Goal: Communication & Community: Answer question/provide support

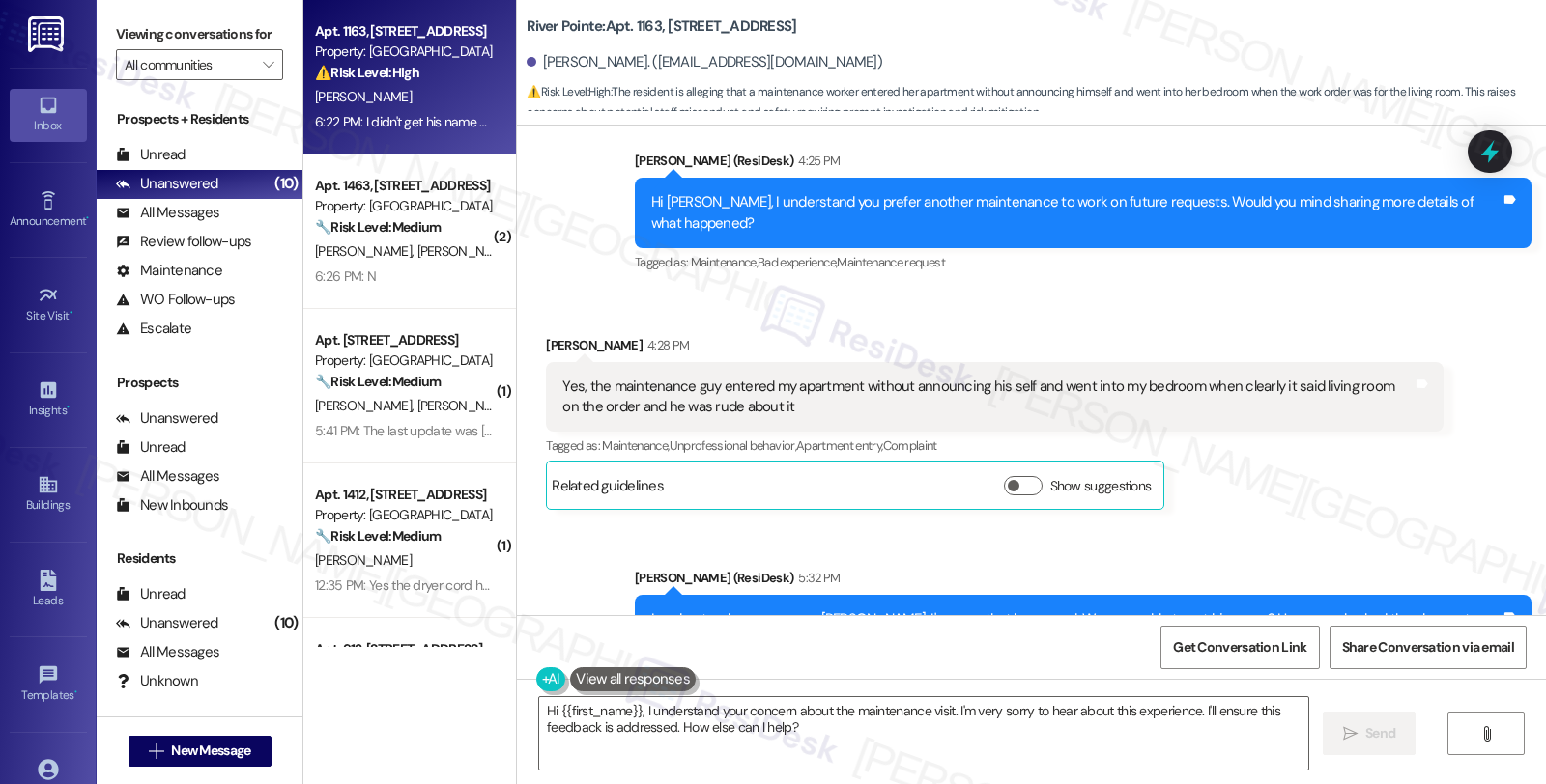
scroll to position [1499, 0]
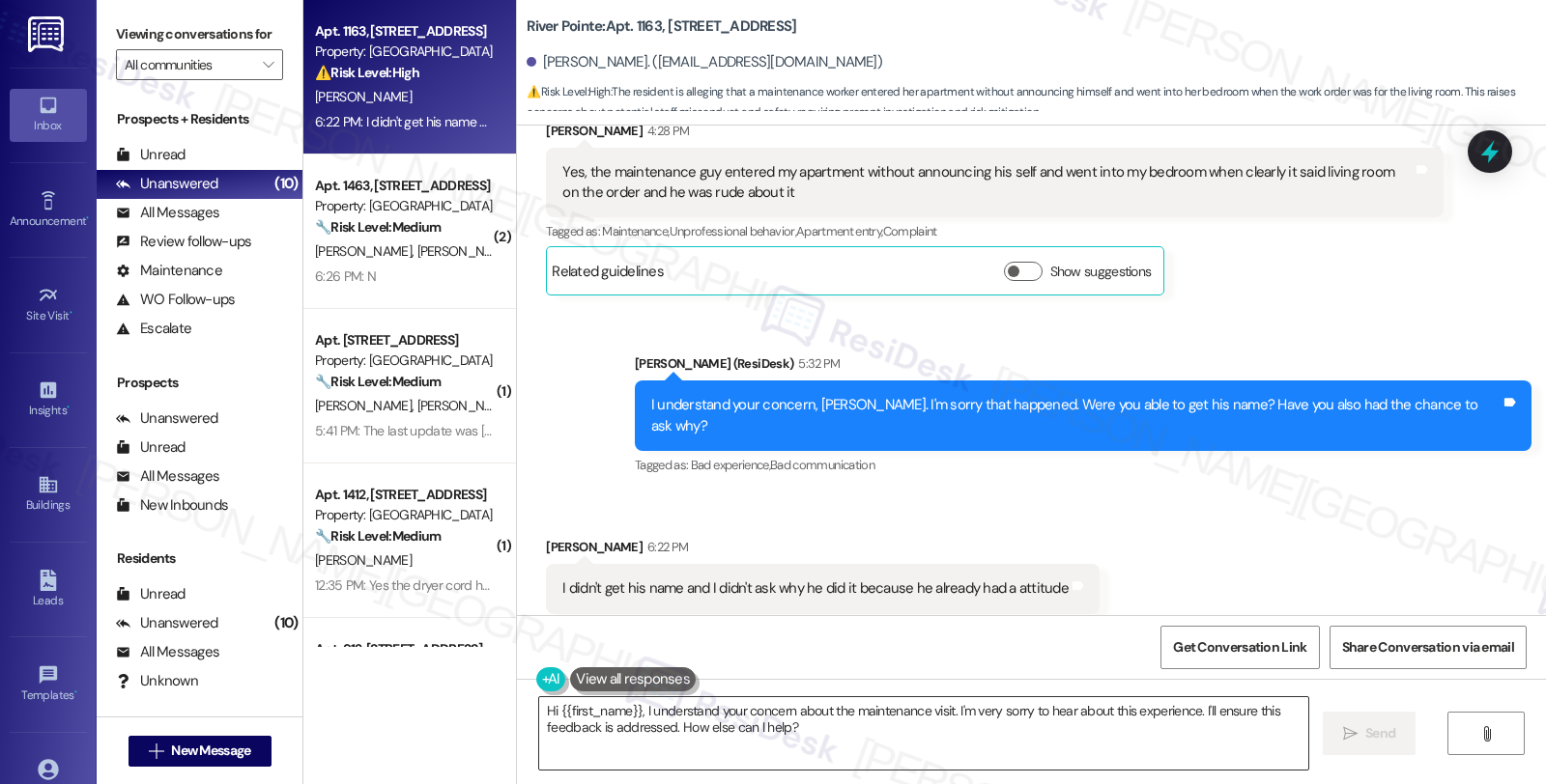
click at [539, 710] on textarea "Hi {{first_name}}, I understand your concern about the maintenance visit. I'm v…" at bounding box center [923, 734] width 770 height 73
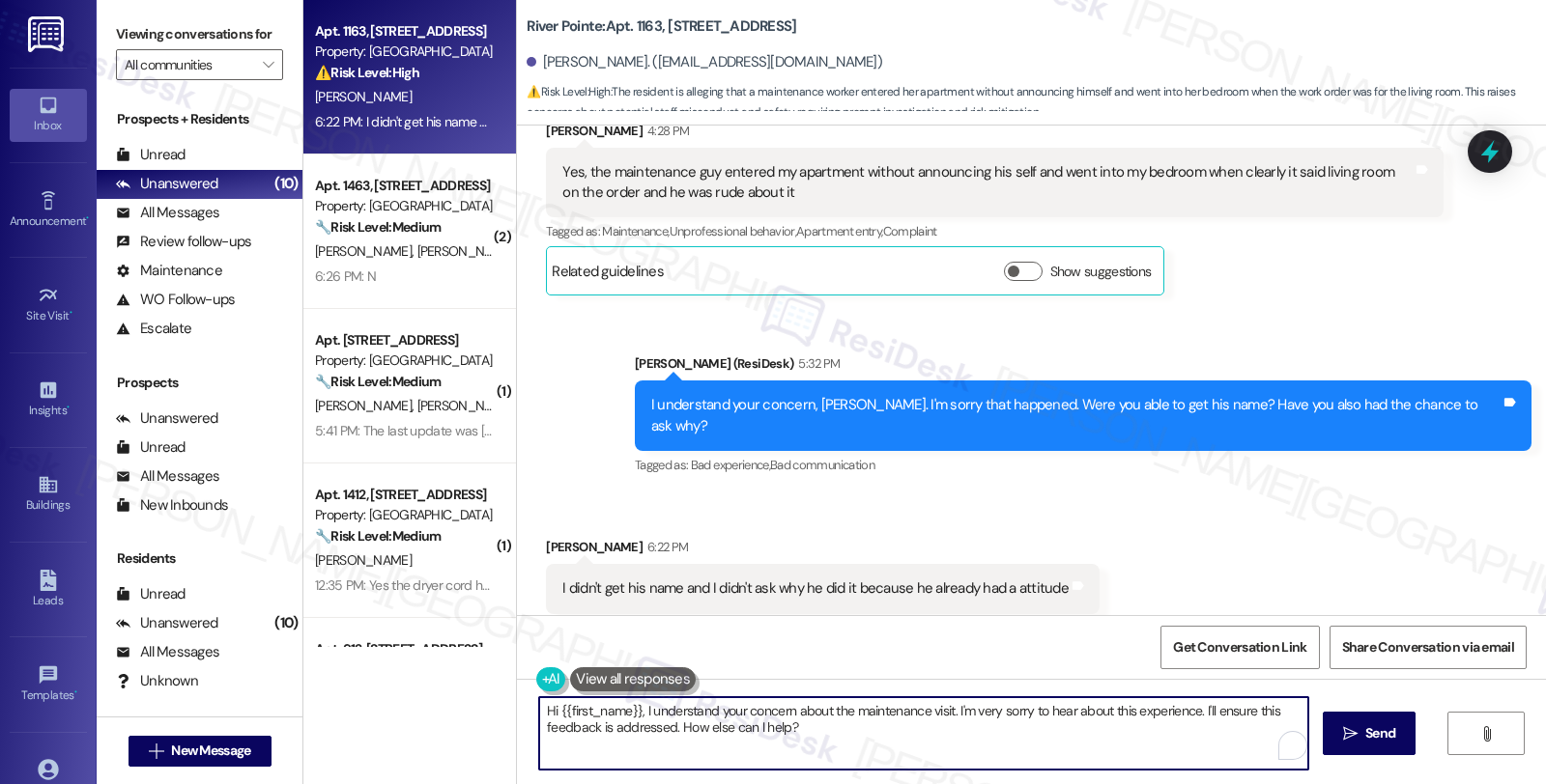
click at [539, 712] on textarea "Hi {{first_name}}, I understand your concern about the maintenance visit. I'm v…" at bounding box center [923, 734] width 770 height 73
drag, startPoint x: 712, startPoint y: 711, endPoint x: 1072, endPoint y: 727, distance: 360.4
click at [1072, 727] on textarea "I see. I'll share this with the team to Hi {{first_name}}, I understand your co…" at bounding box center [921, 734] width 770 height 73
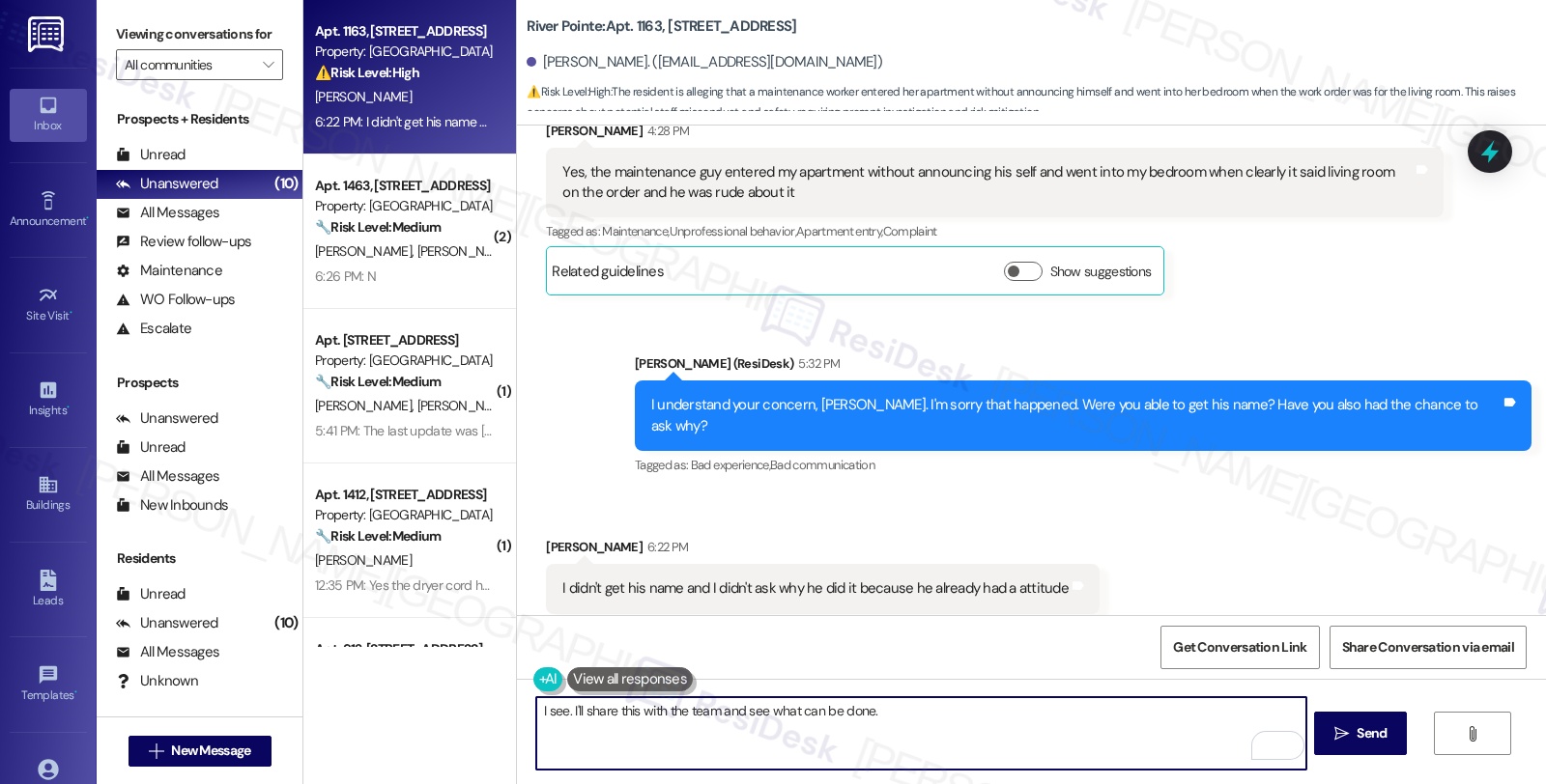
click at [714, 709] on textarea "I see. I'll share this with the team and see what can be done." at bounding box center [921, 734] width 770 height 73
drag, startPoint x: 853, startPoint y: 712, endPoint x: 1013, endPoint y: 712, distance: 160.0
click at [1013, 712] on textarea "I see. I'll share this with the team to find out more and see what can be done." at bounding box center [921, 734] width 770 height 73
click at [1010, 710] on textarea "I see. I'll share this with the team to find out more and see what can be done." at bounding box center [921, 734] width 770 height 73
click at [1012, 712] on textarea "I see. I'll share this with the team to find out more and see what can be done.…" at bounding box center [921, 734] width 770 height 73
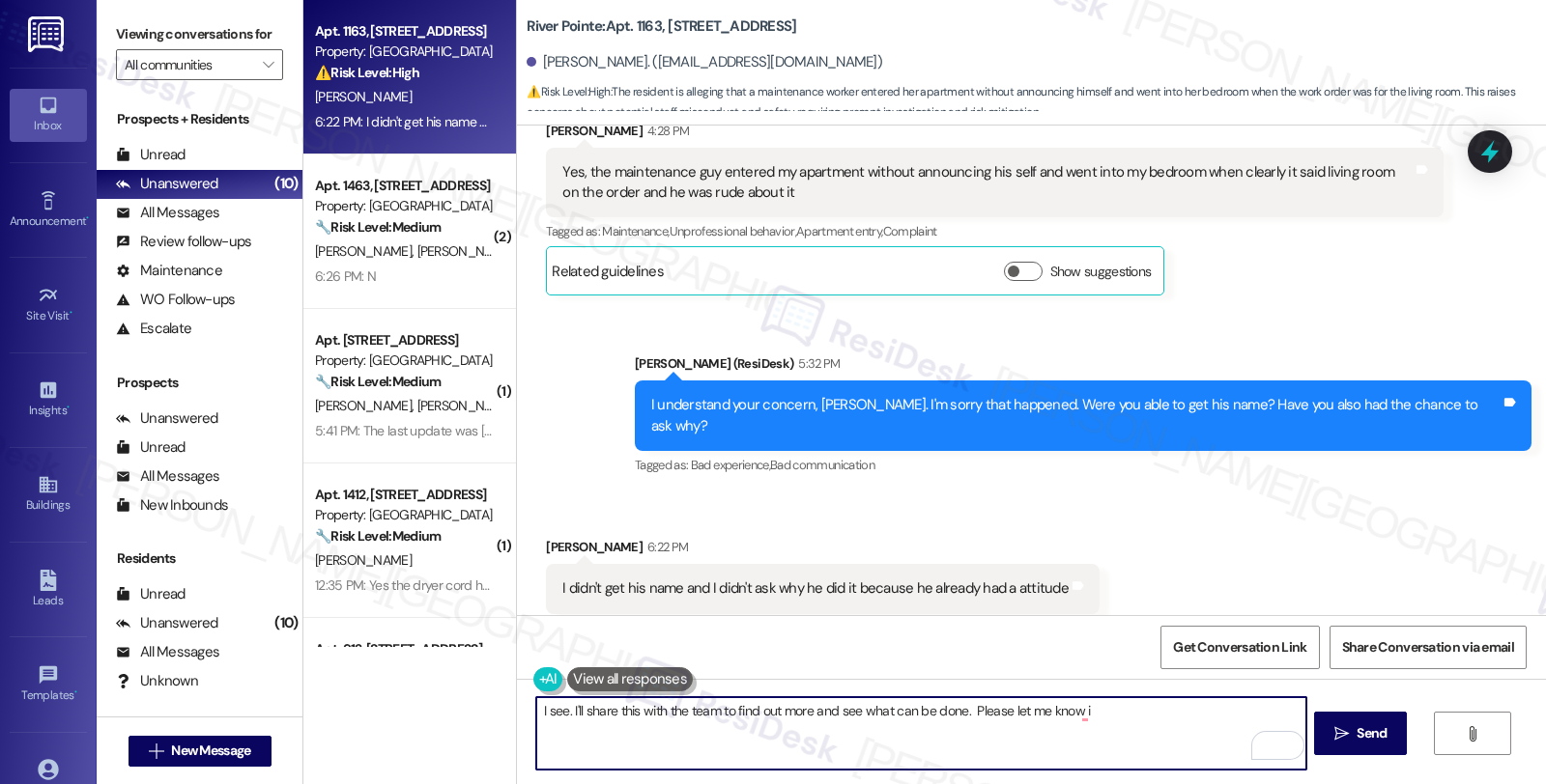
click at [1096, 708] on textarea "I see. I'll share this with the team to find out more and see what can be done.…" at bounding box center [921, 734] width 770 height 73
type textarea "I see. I'll share this with the team to find out more and see what can be done.…"
click at [1206, 711] on textarea "I see. I'll share this with the team to find out more and see what can be done.…" at bounding box center [921, 734] width 770 height 73
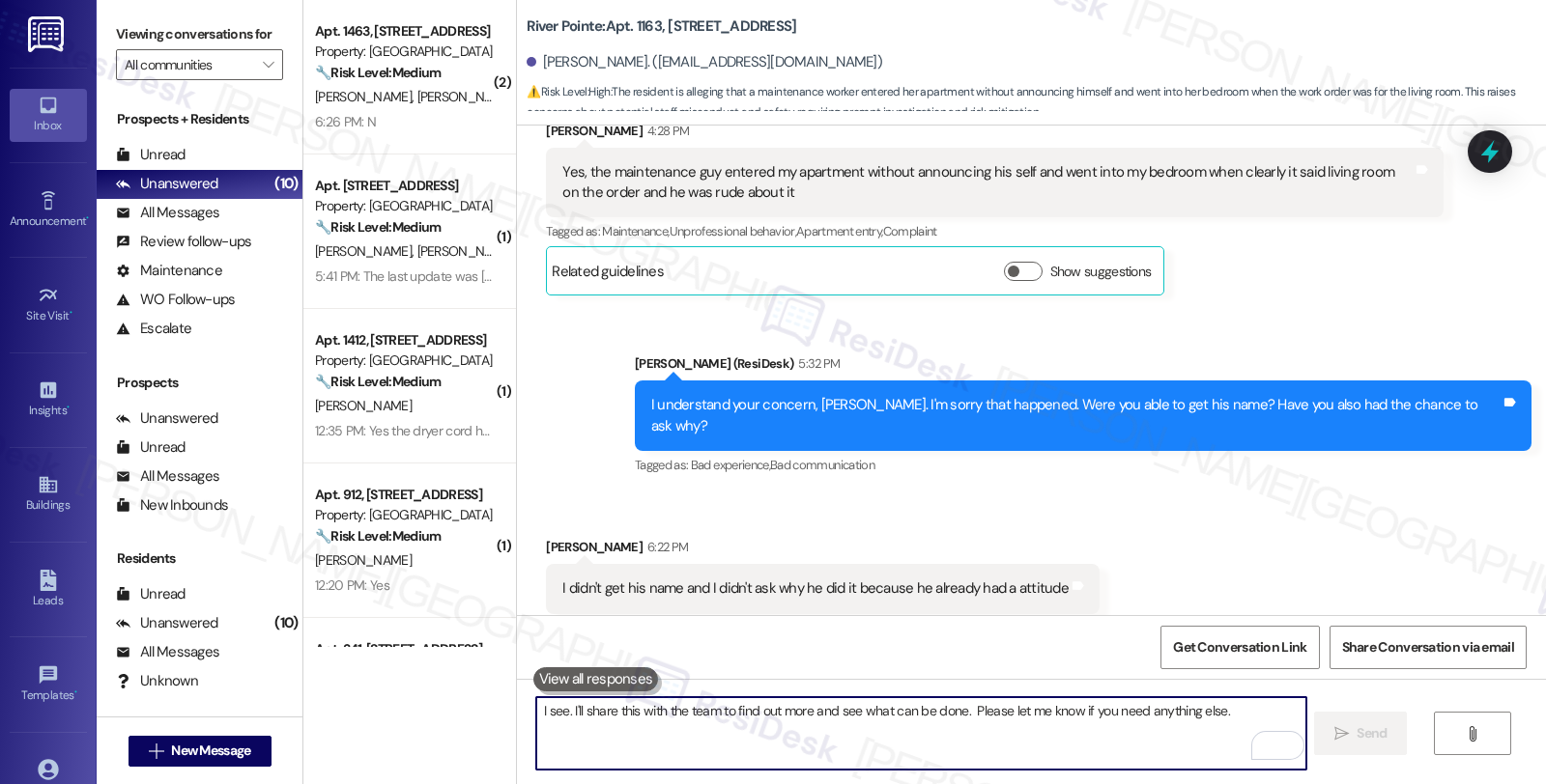
scroll to position [1635, 0]
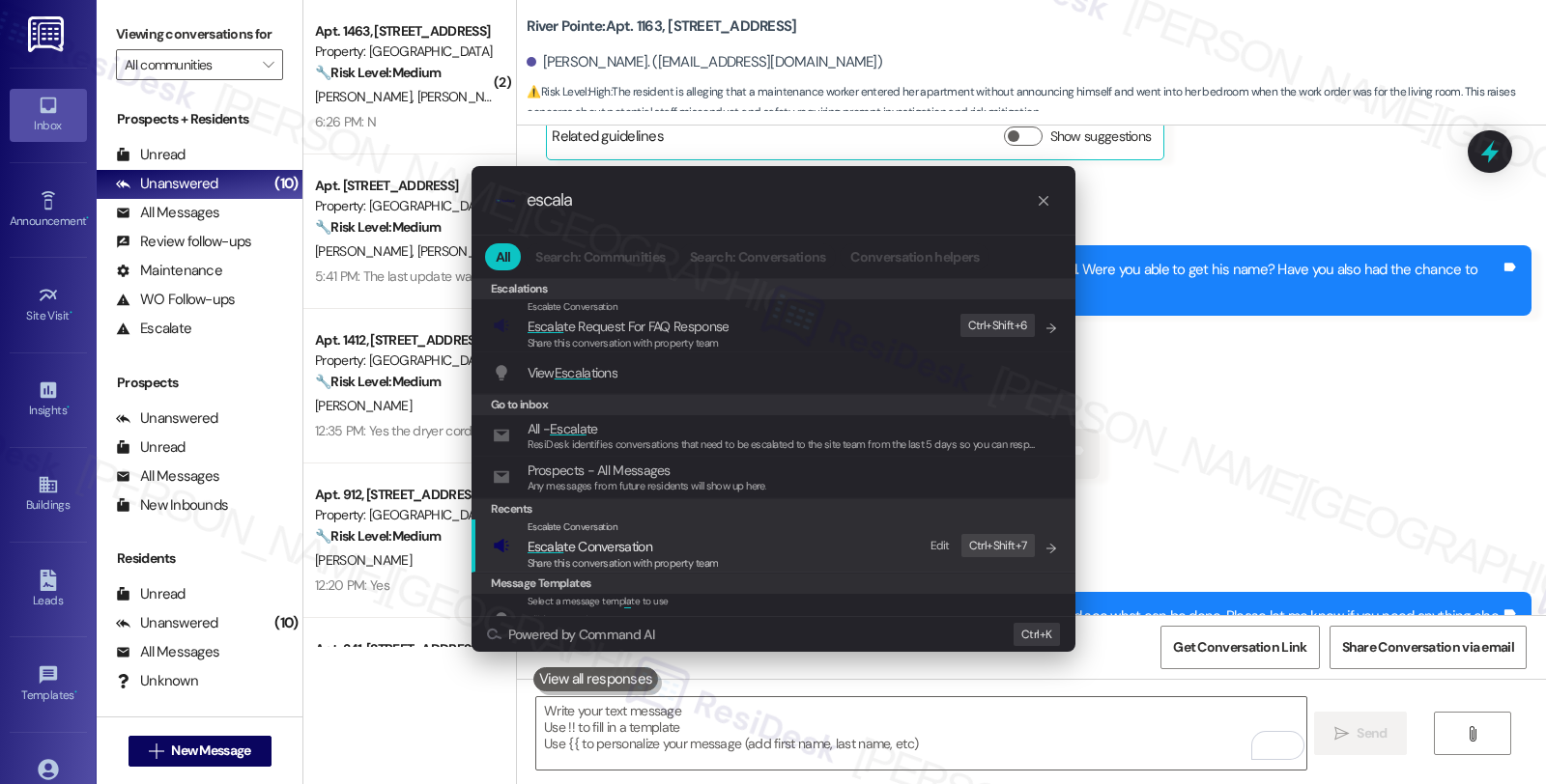
type input "escala"
click at [689, 552] on span "Escala te Conversation" at bounding box center [623, 547] width 191 height 22
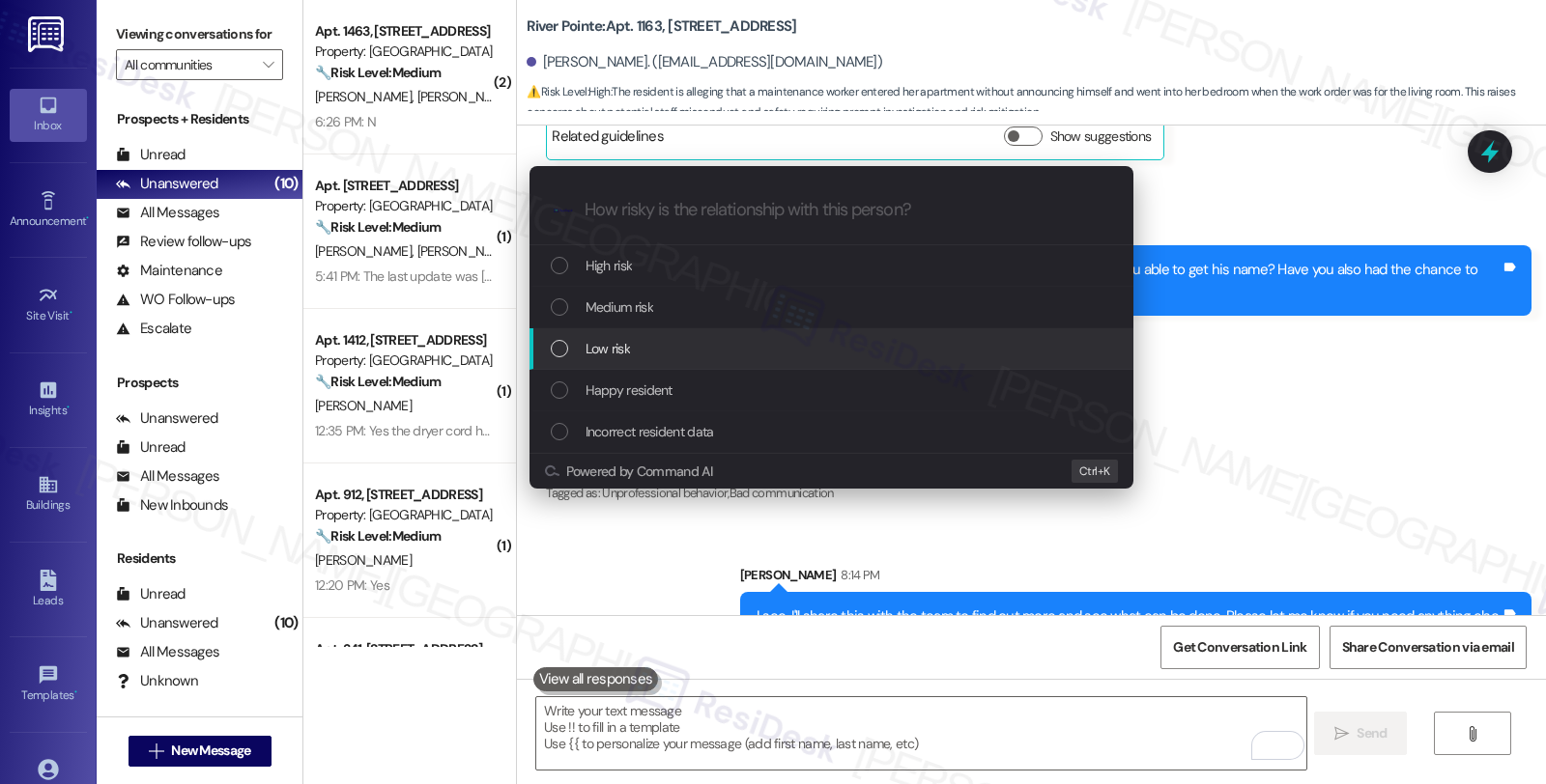
click at [616, 336] on div "Low risk" at bounding box center [831, 349] width 604 height 41
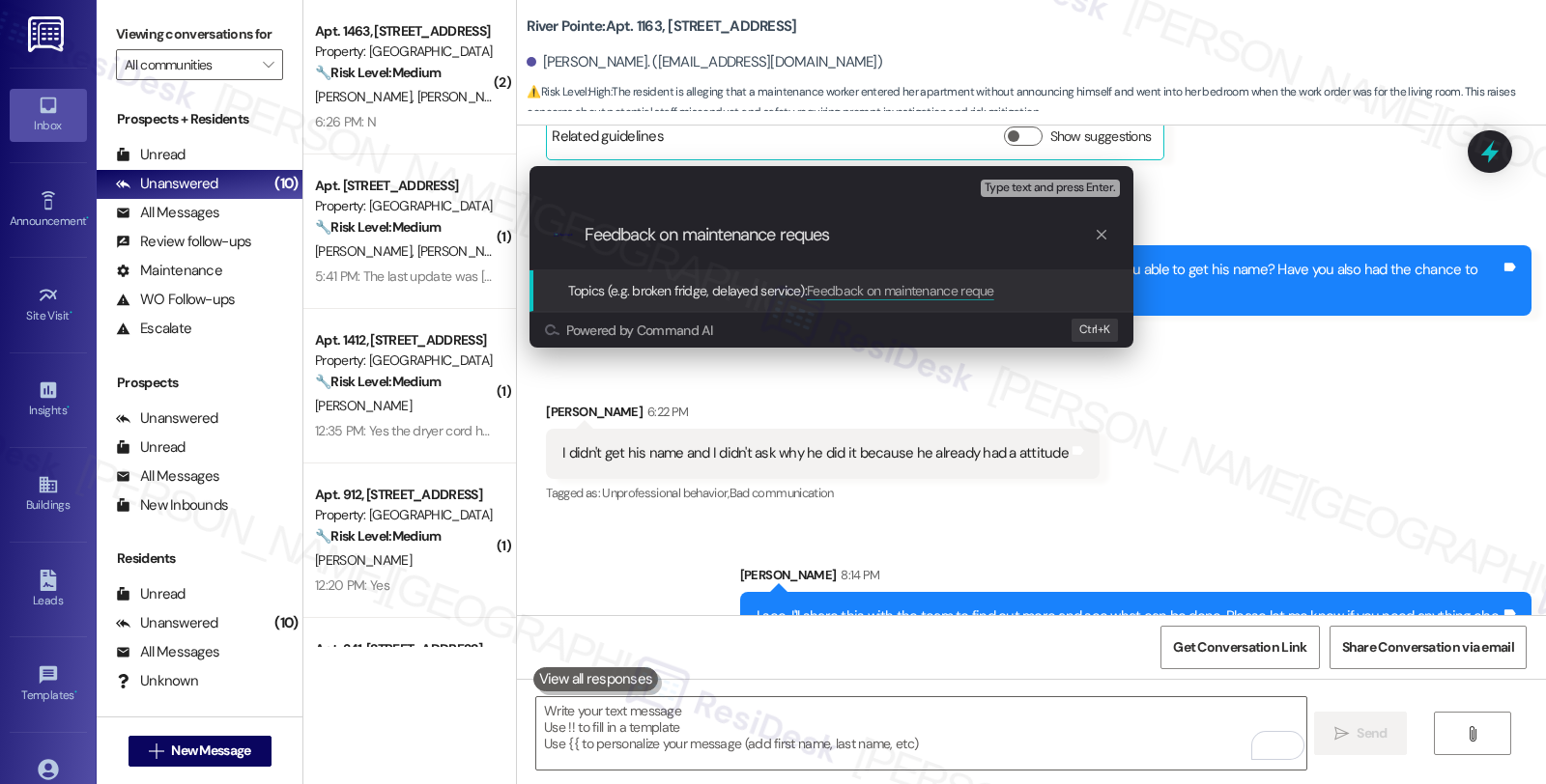
type input "Feedback on maintenance request"
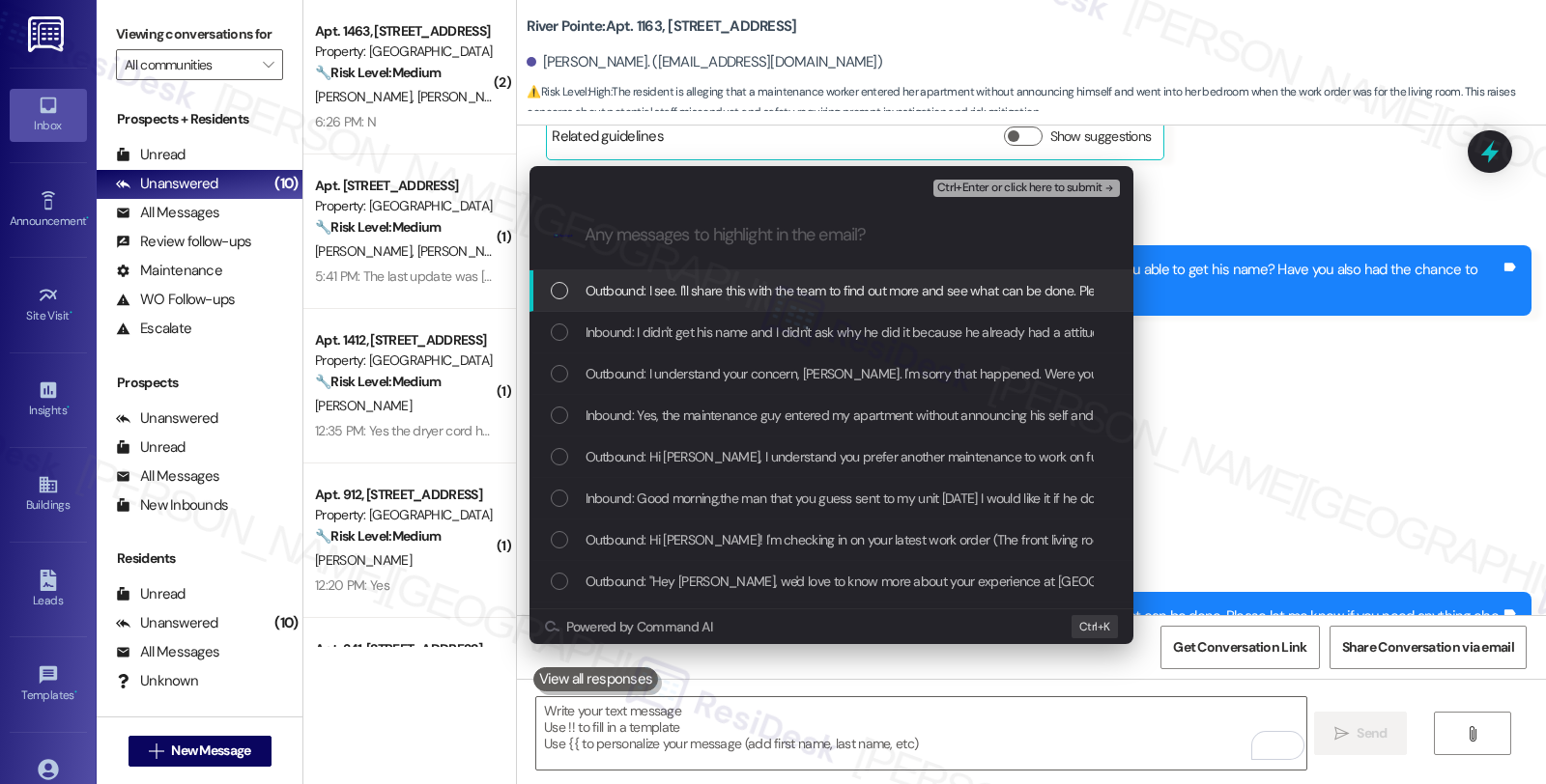
click at [616, 336] on span "Inbound: I didn't get his name and I didn't ask why he did it because he alread…" at bounding box center [846, 332] width 523 height 22
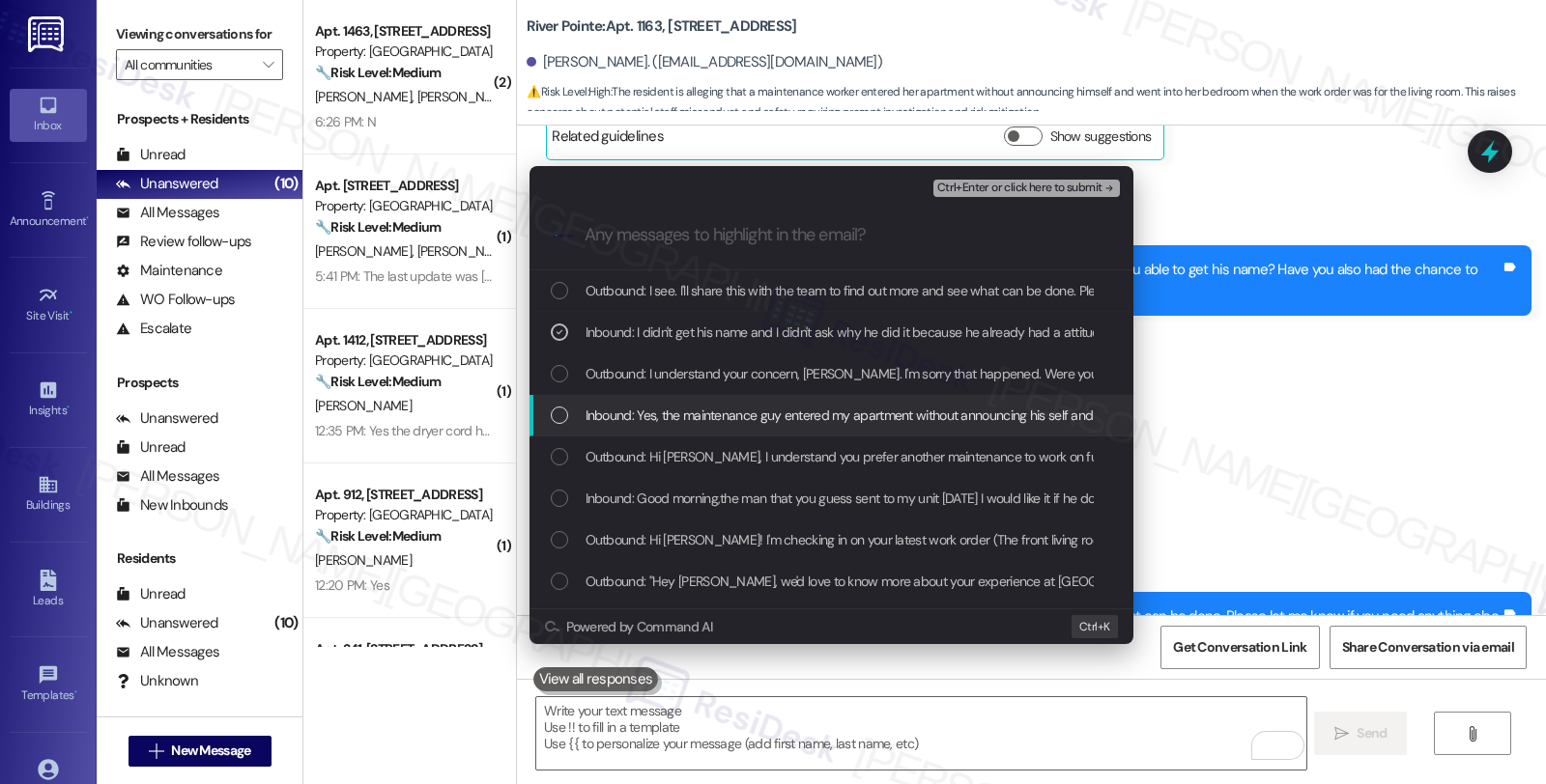
click at [629, 422] on span "Inbound: Yes, the maintenance guy entered my apartment without announcing his s…" at bounding box center [1100, 416] width 1029 height 22
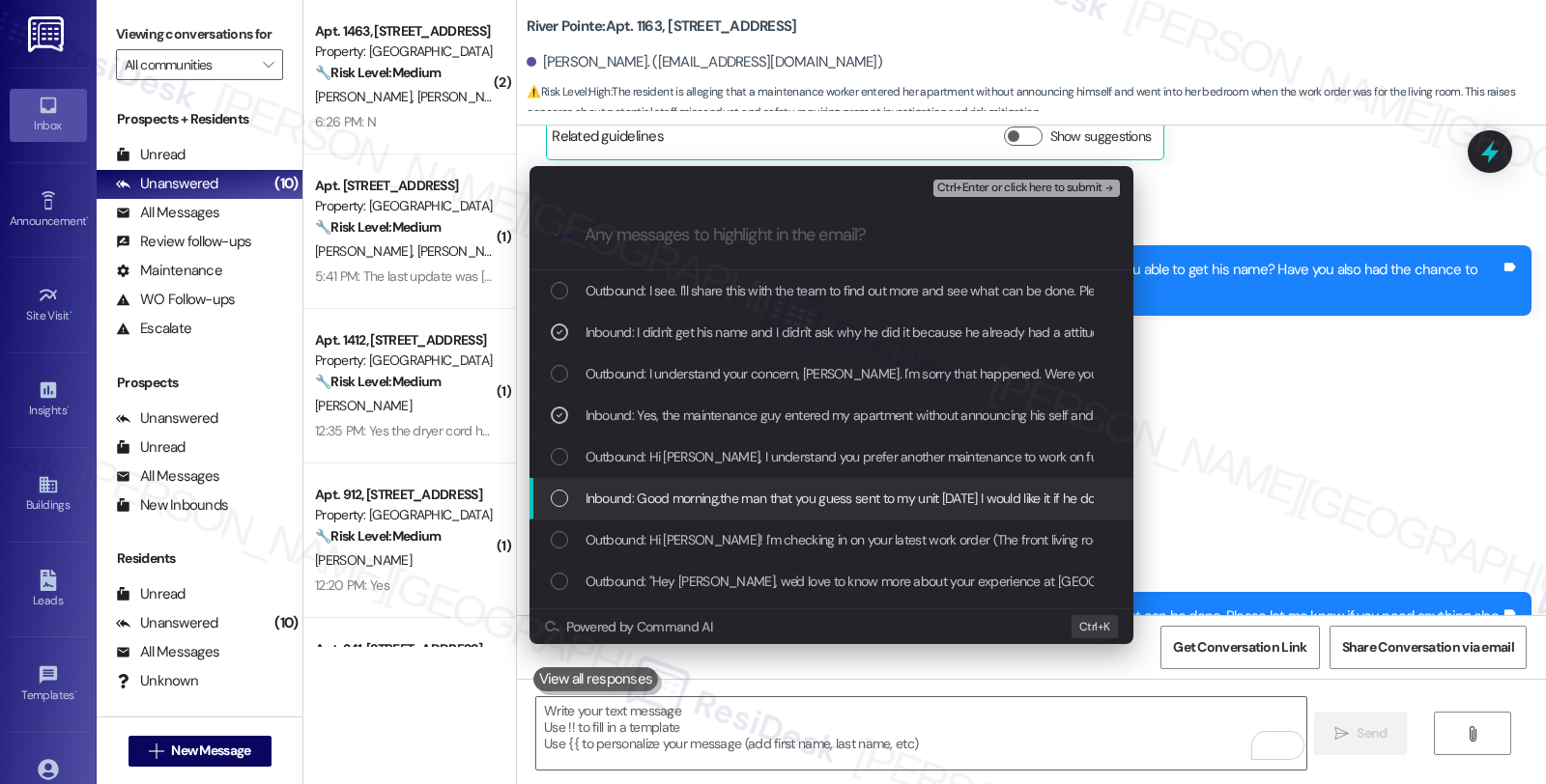
click at [645, 498] on span "Inbound: Good morning,the man that you guess sent to my unit yesterday I would …" at bounding box center [923, 499] width 677 height 22
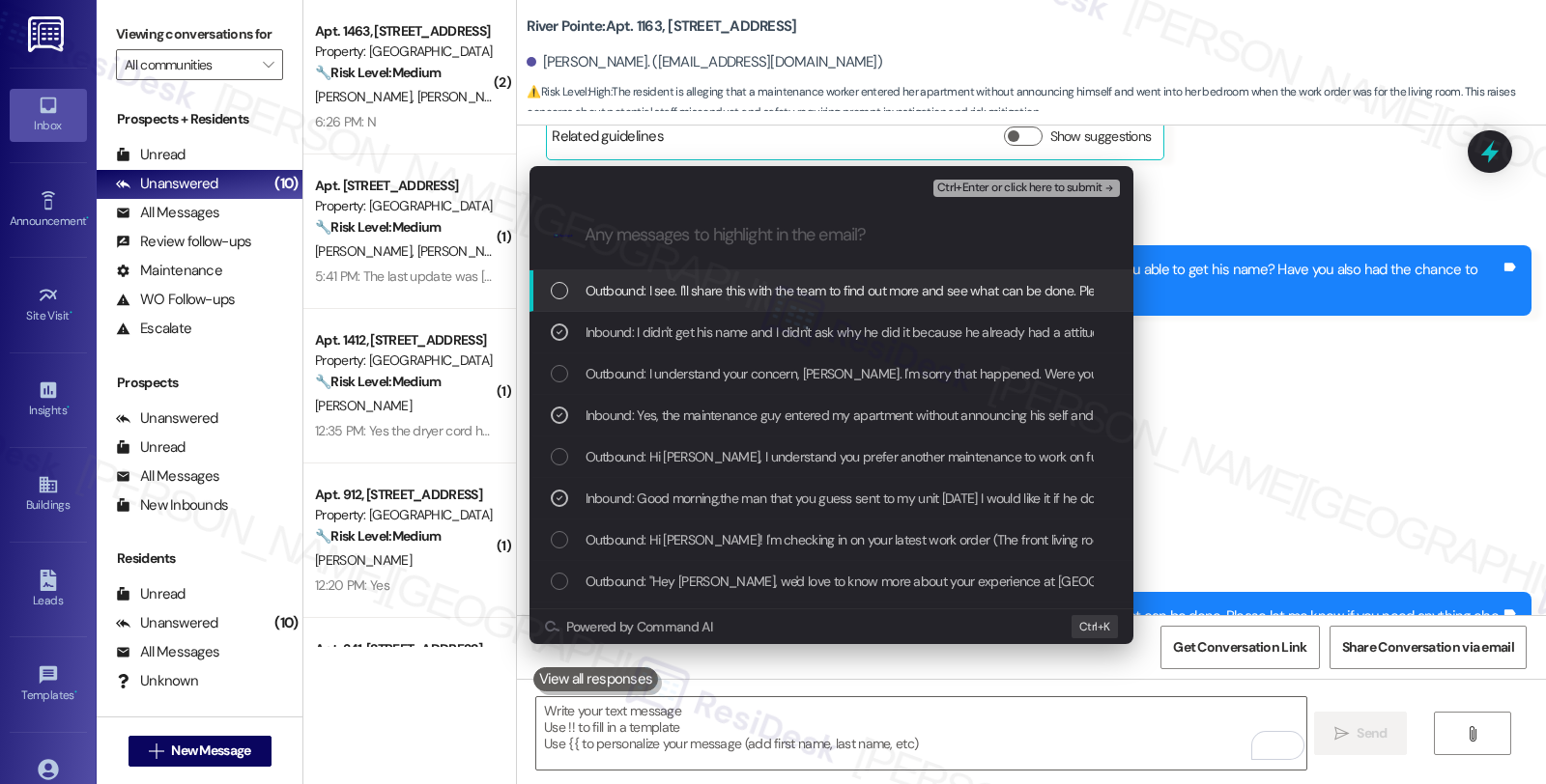
click at [1022, 194] on span "Ctrl+Enter or click here to submit" at bounding box center [1020, 188] width 166 height 14
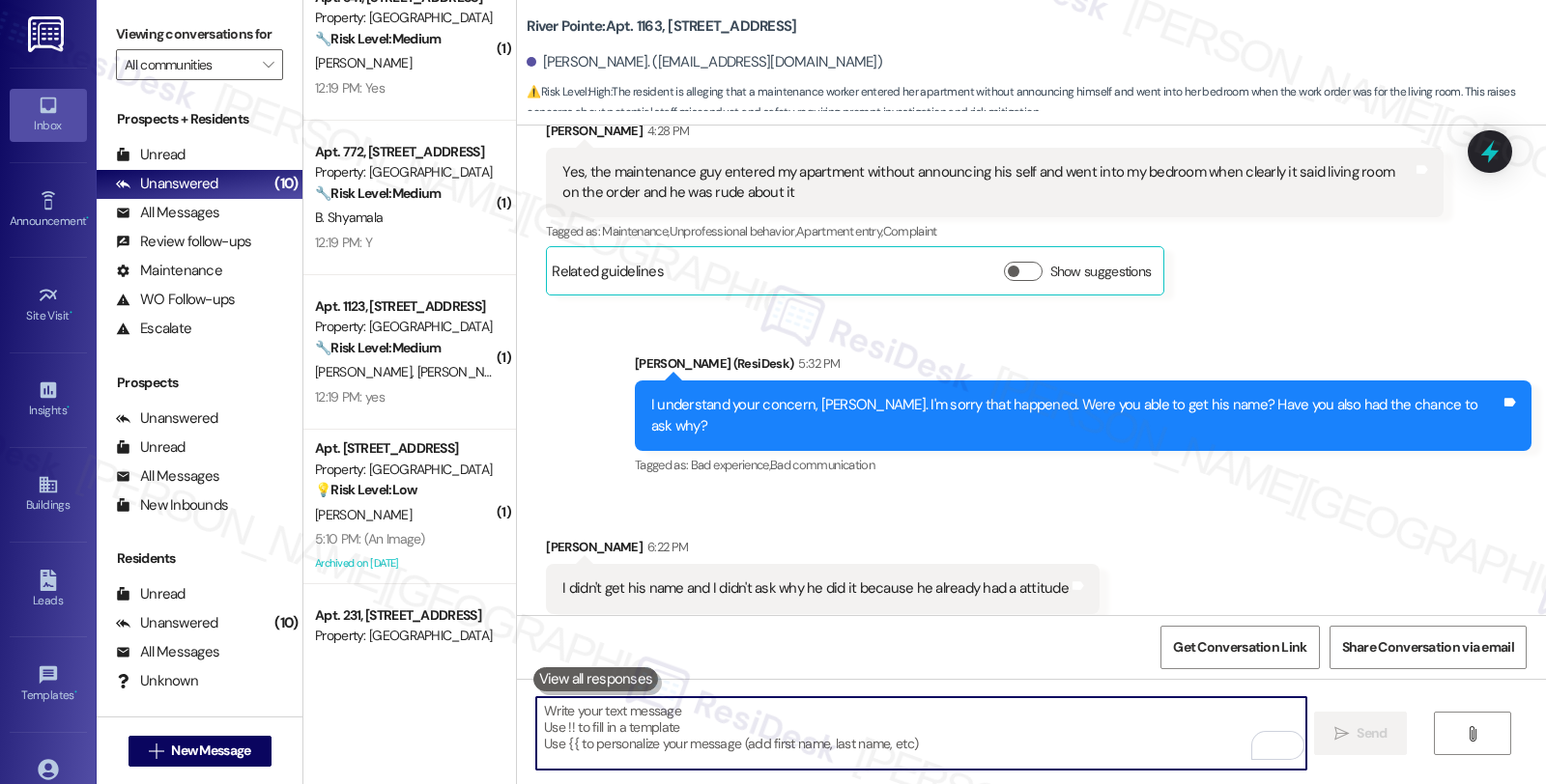
scroll to position [623, 0]
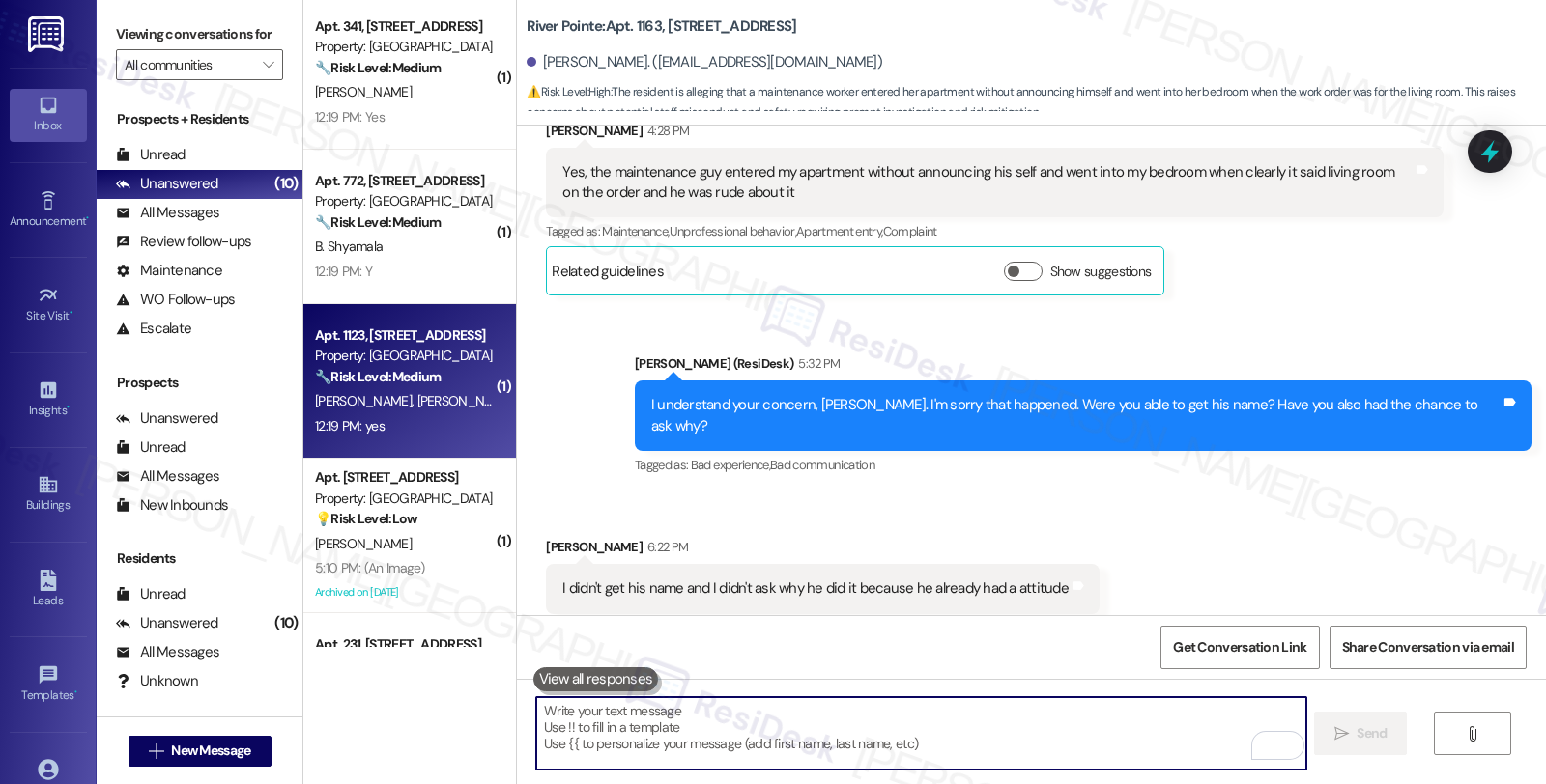
click at [445, 418] on div "12:19 PM: yes 12:19 PM: yes" at bounding box center [404, 426] width 182 height 24
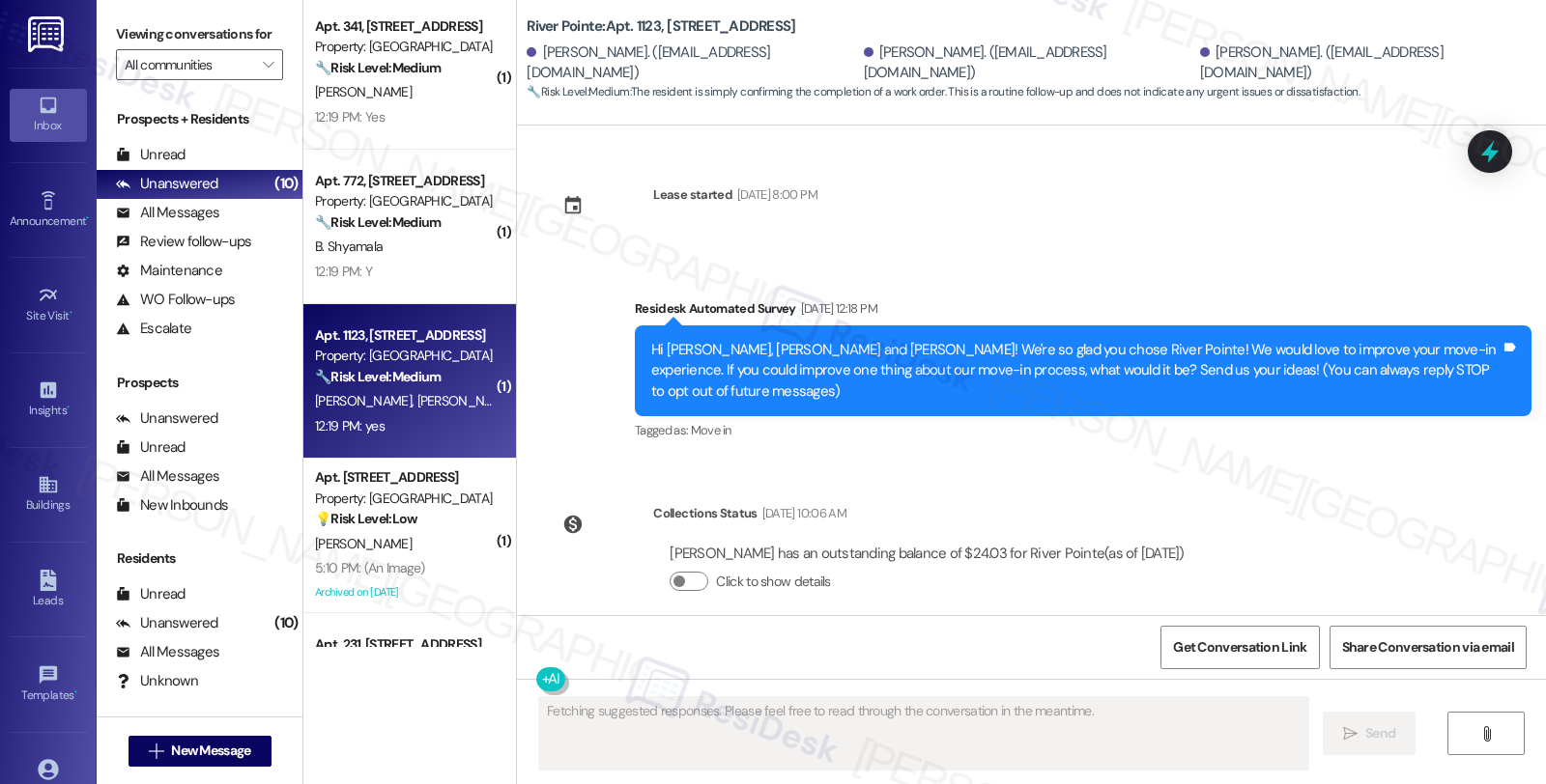
type textarea "Fetching suggested responses. Please feel free to read through the conversation…"
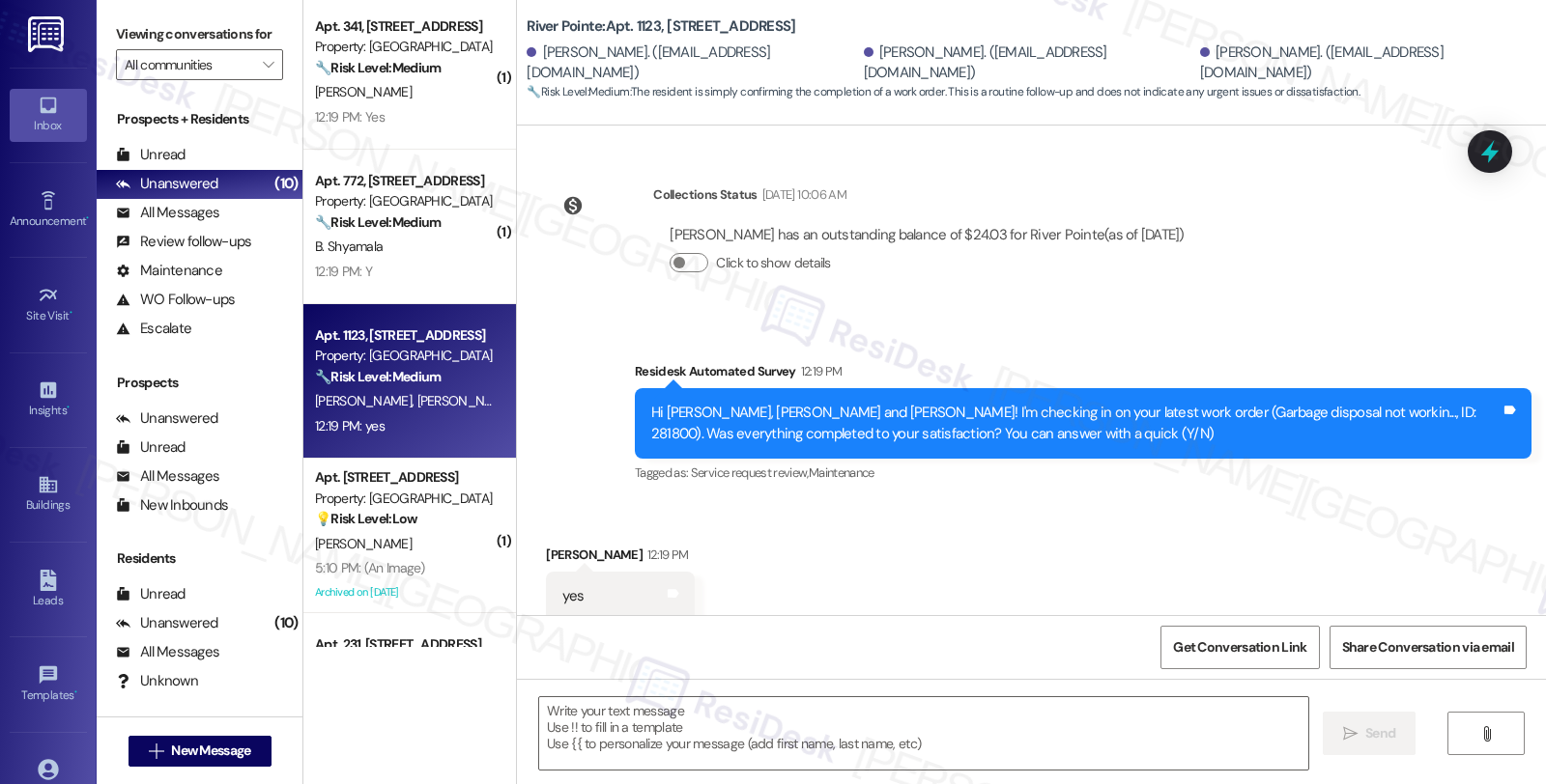
scroll to position [348, 0]
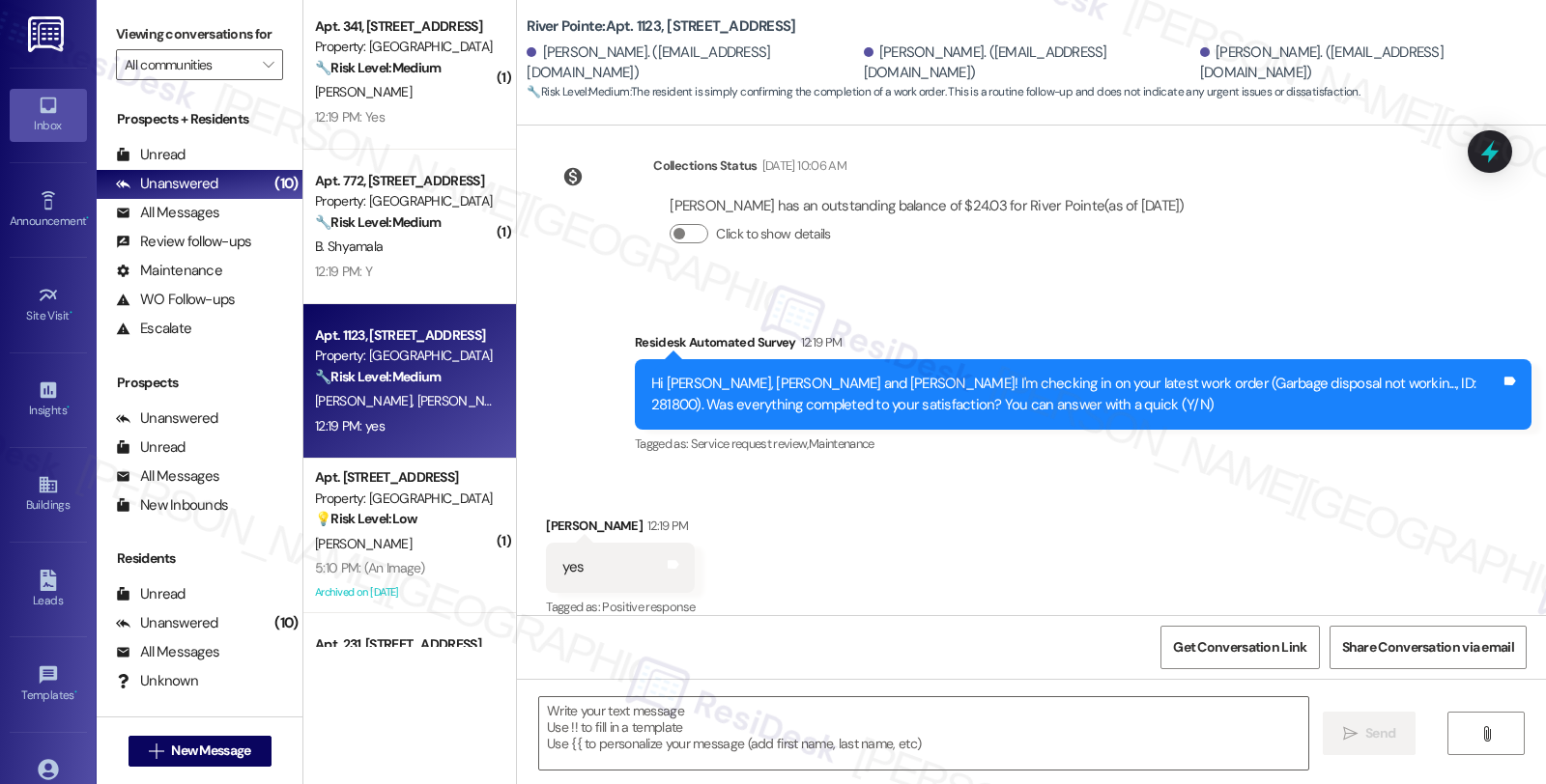
click at [954, 570] on div "Received via SMS Emily Sison 12:19 PM yes Tags and notes Tagged as: Positive re…" at bounding box center [1031, 554] width 1029 height 164
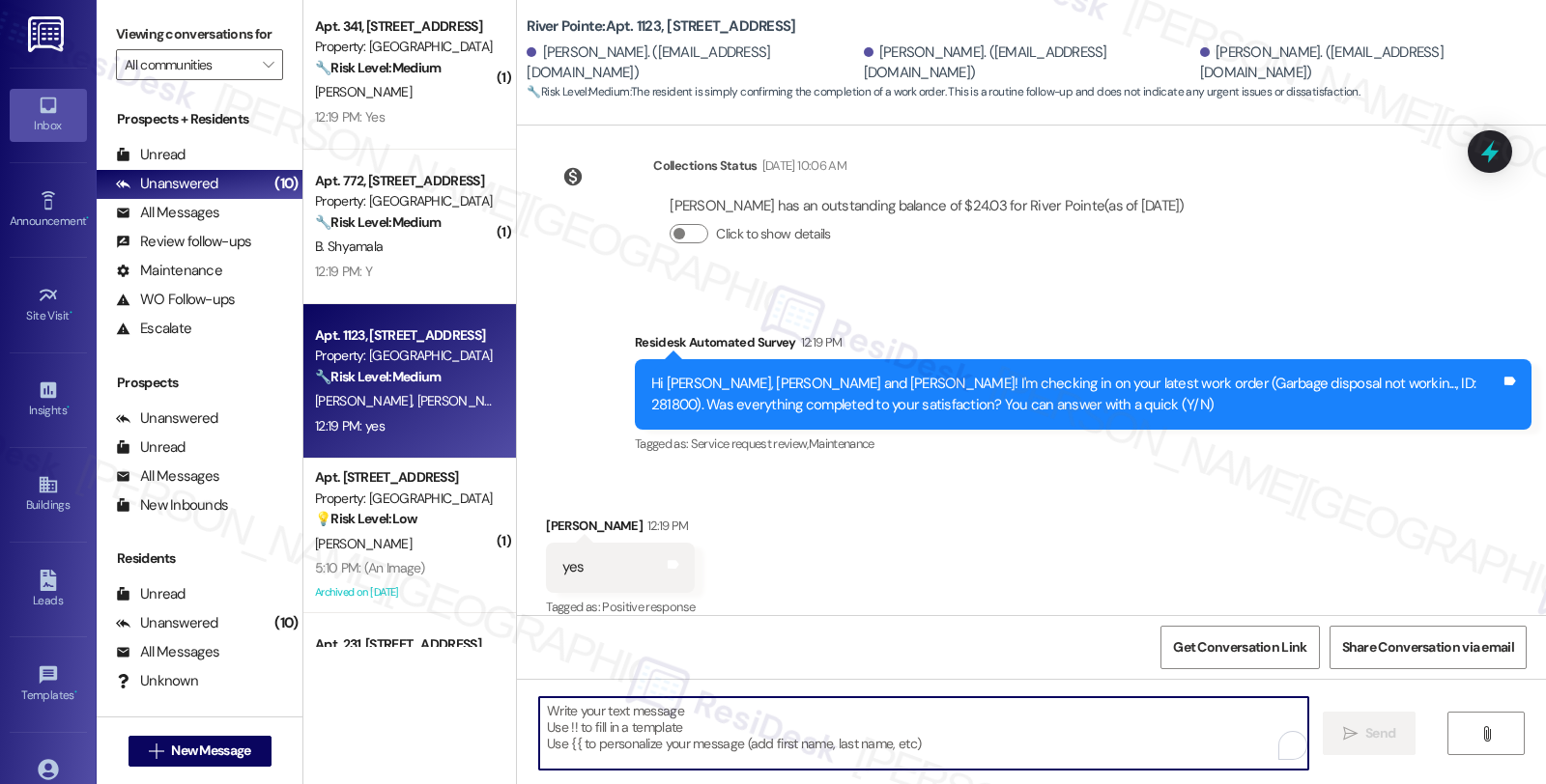
click at [742, 704] on textarea "To enrich screen reader interactions, please activate Accessibility in Grammarl…" at bounding box center [923, 734] width 770 height 73
paste textarea "it’s great to hear from you, and I’m glad your latest work order has been compl…"
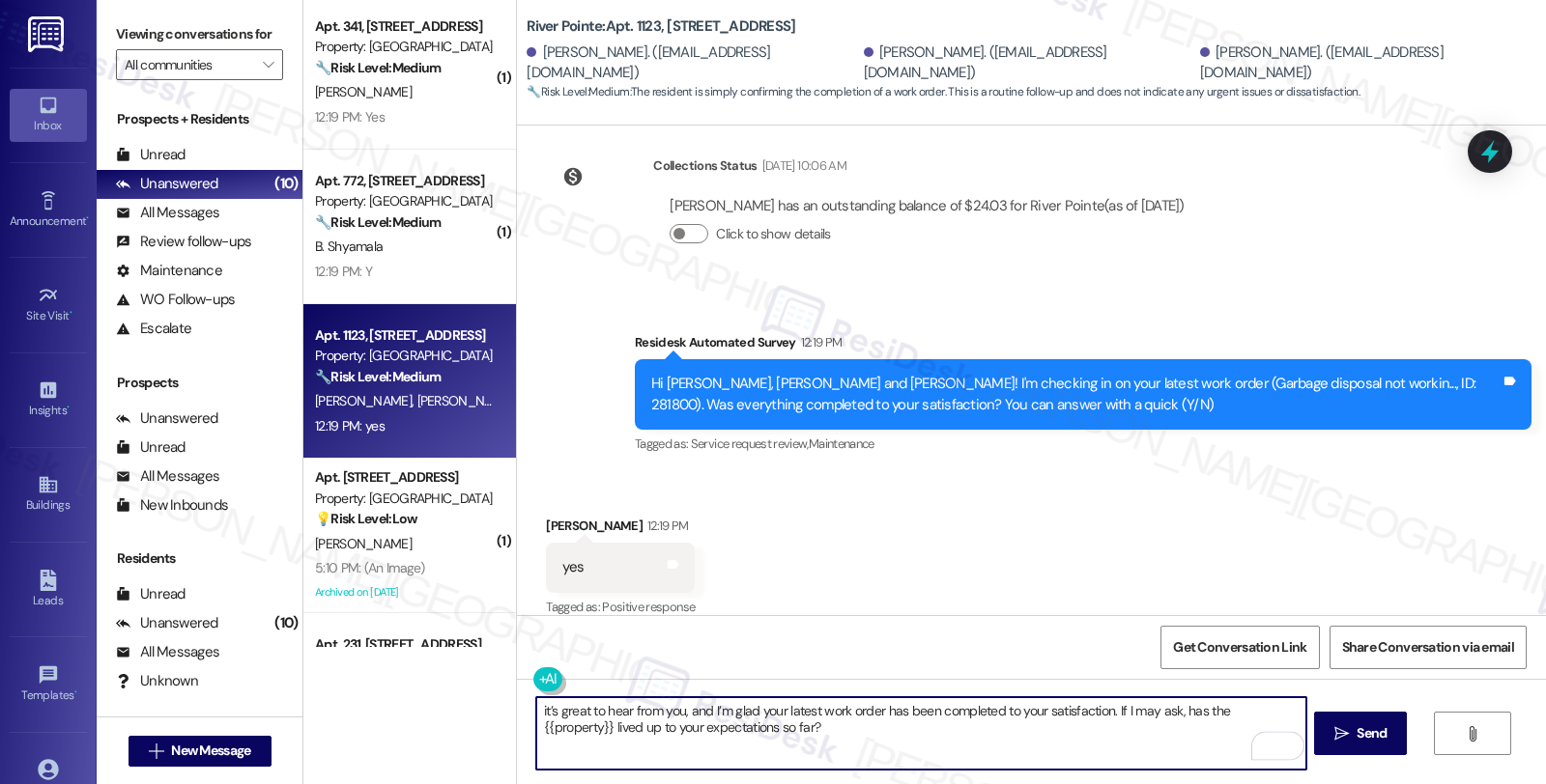
click at [536, 715] on textarea "it’s great to hear from you, and I’m glad your latest work order has been compl…" at bounding box center [921, 734] width 770 height 73
type textarea "Hi Emily, it’s great to hear from you, and I’m glad your latest work order has …"
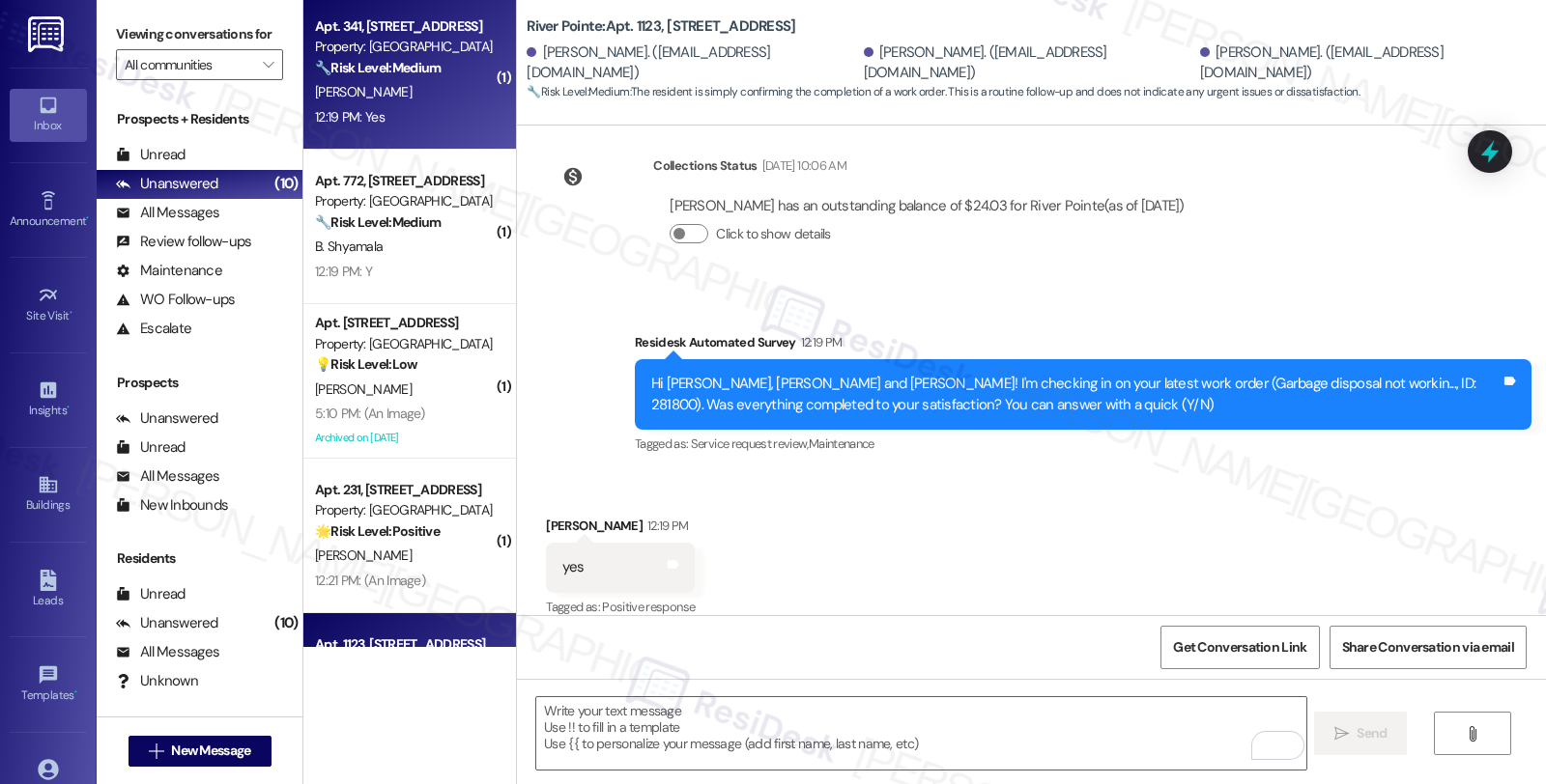
click at [427, 95] on div "J. Martin" at bounding box center [404, 92] width 182 height 24
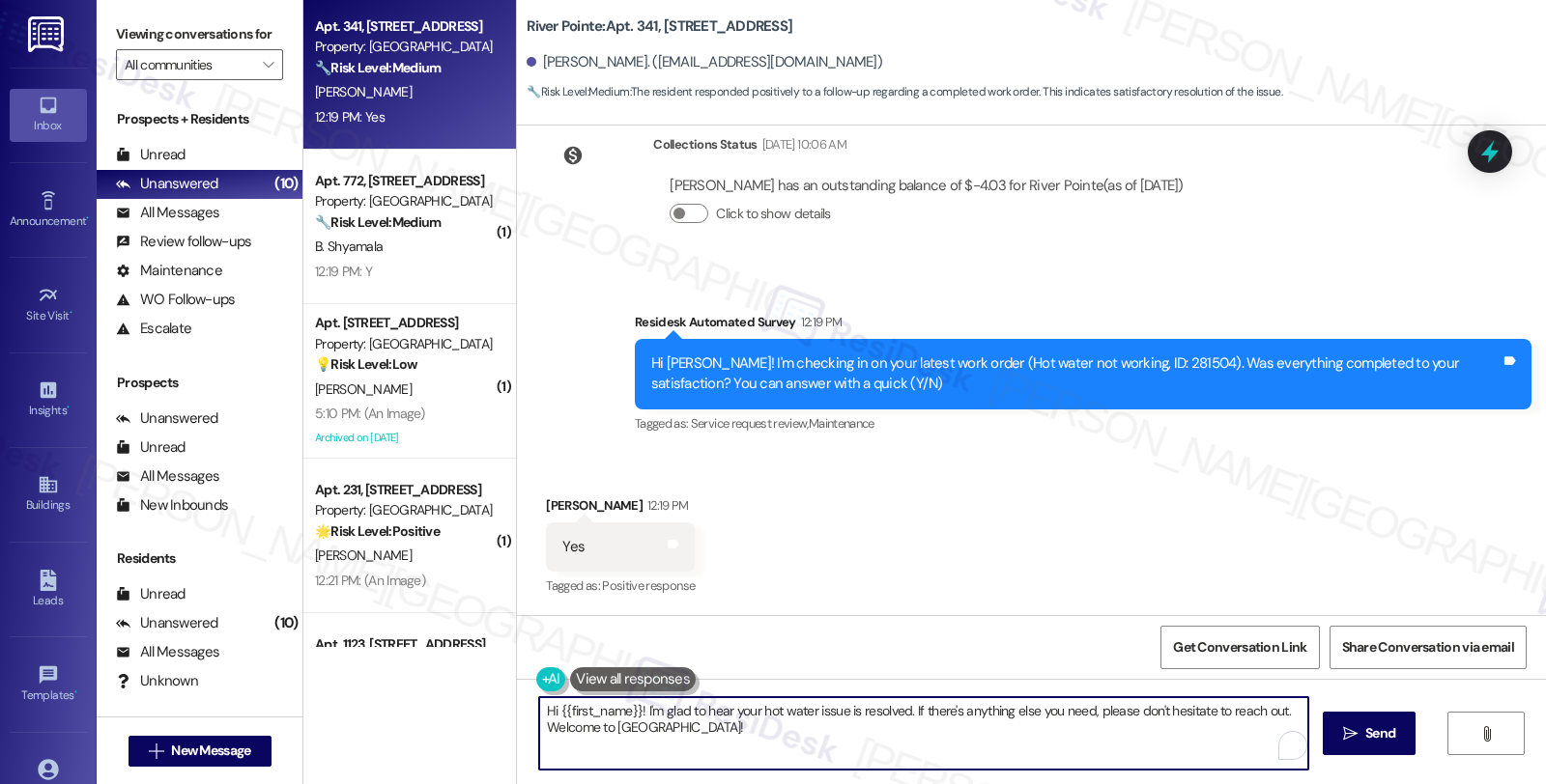
drag, startPoint x: 446, startPoint y: 683, endPoint x: 412, endPoint y: 677, distance: 34.5
click at [412, 677] on div "( 1 ) Apt. 1412, 1600 River Pointe Dr Property: River Pointe 🔧 Risk Level: Medi…" at bounding box center [925, 392] width 1243 height 784
paste textarea "it’s great to hear from you, and I’m glad your latest work order has been compl…"
type textarea "it’s great to hear from you, and I’m glad your latest work order has been compl…"
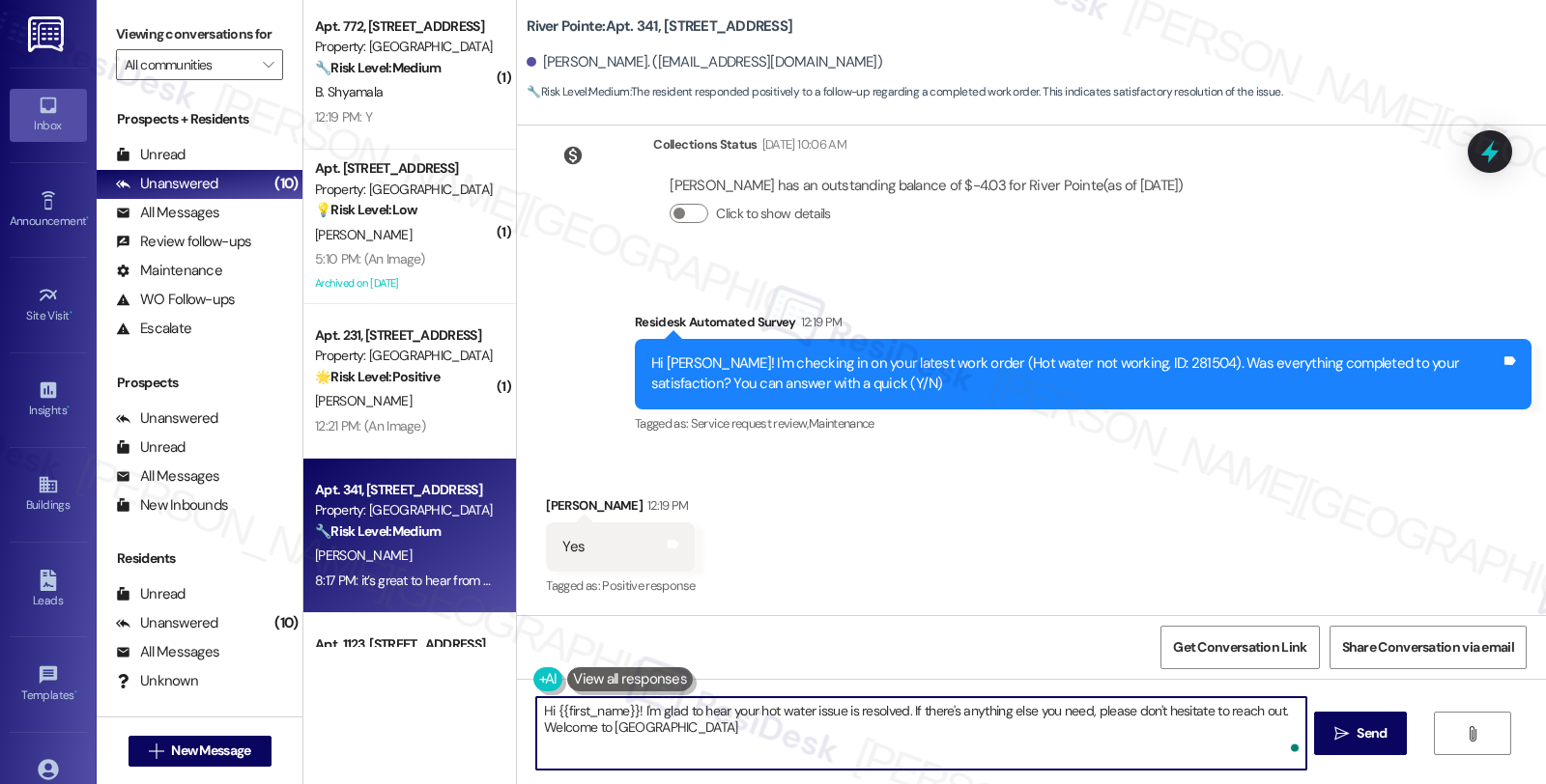
type textarea "Hi {{first_name}}! I'm glad to hear your hot water issue is resolved. If there'…"
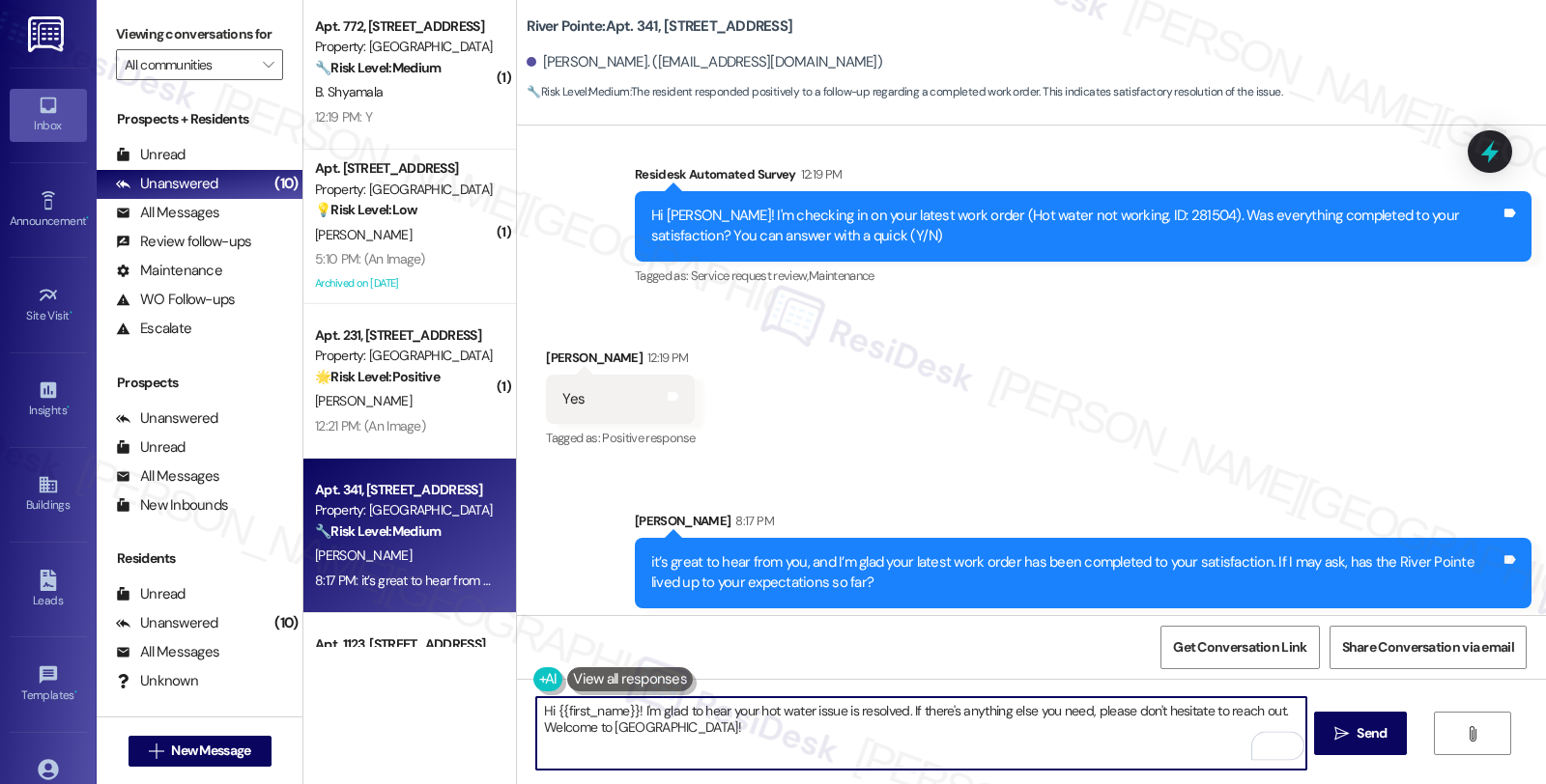
scroll to position [504, 0]
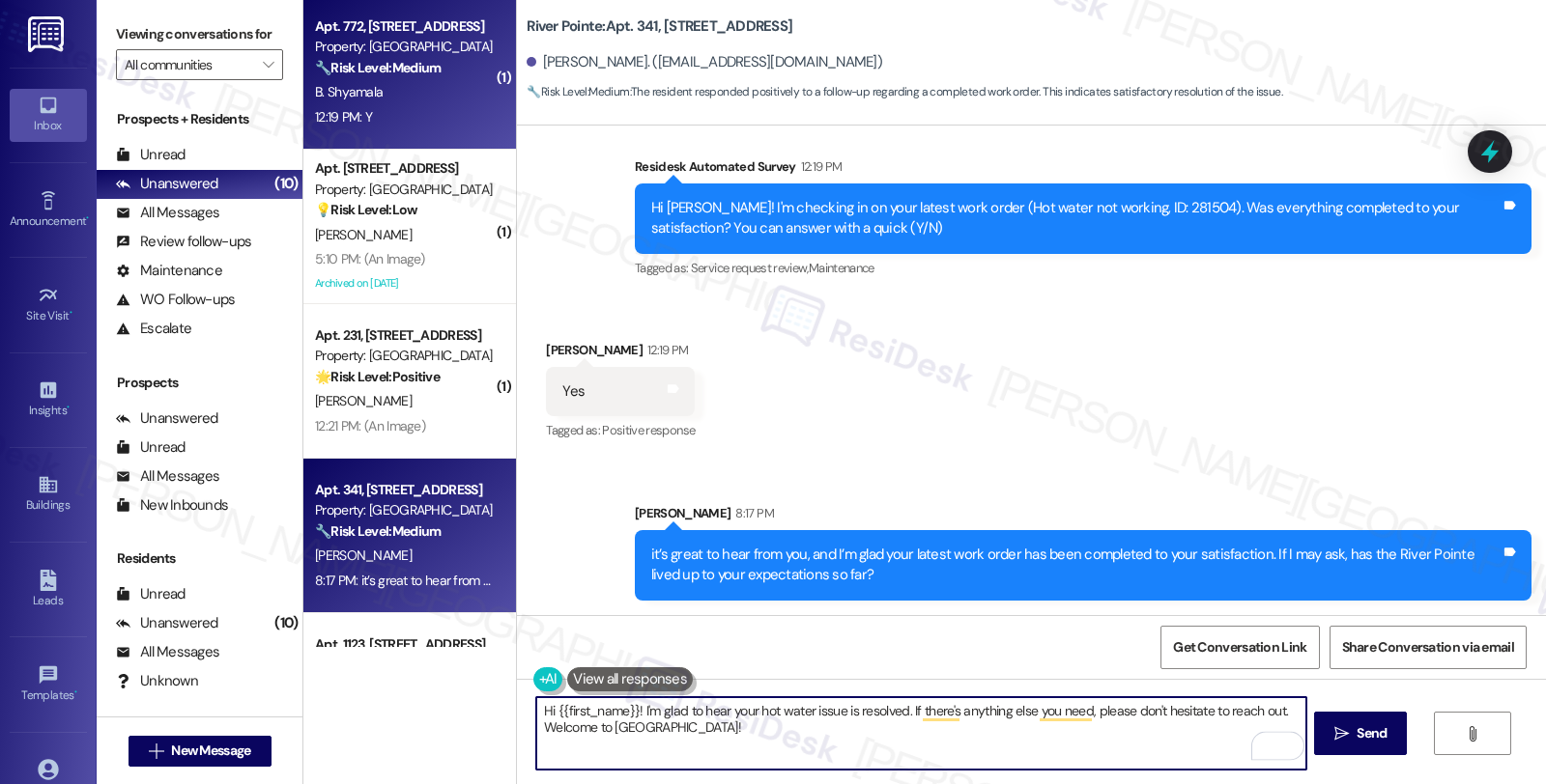
click at [386, 63] on strong "🔧 Risk Level: Medium" at bounding box center [377, 68] width 125 height 18
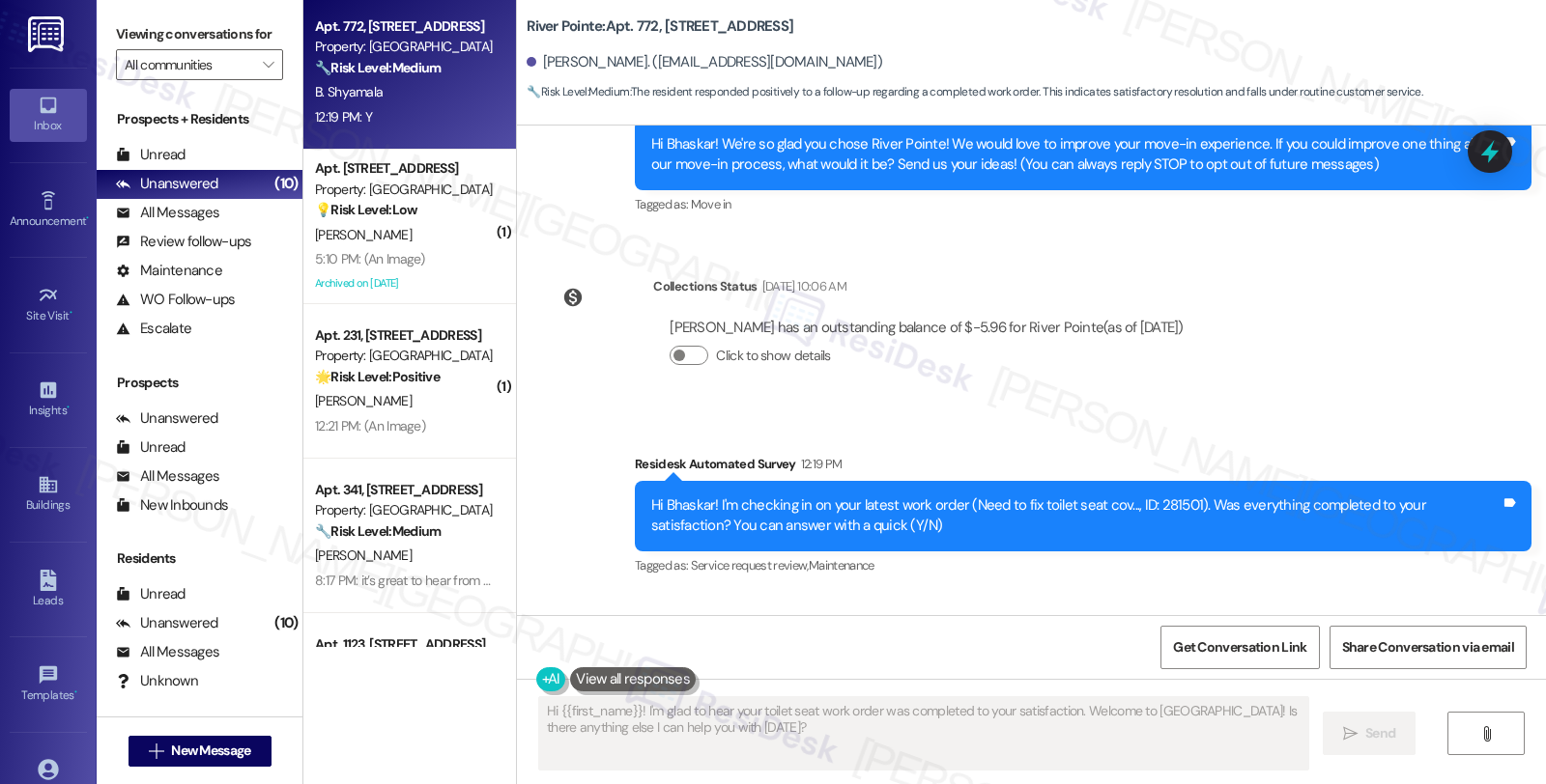
scroll to position [348, 0]
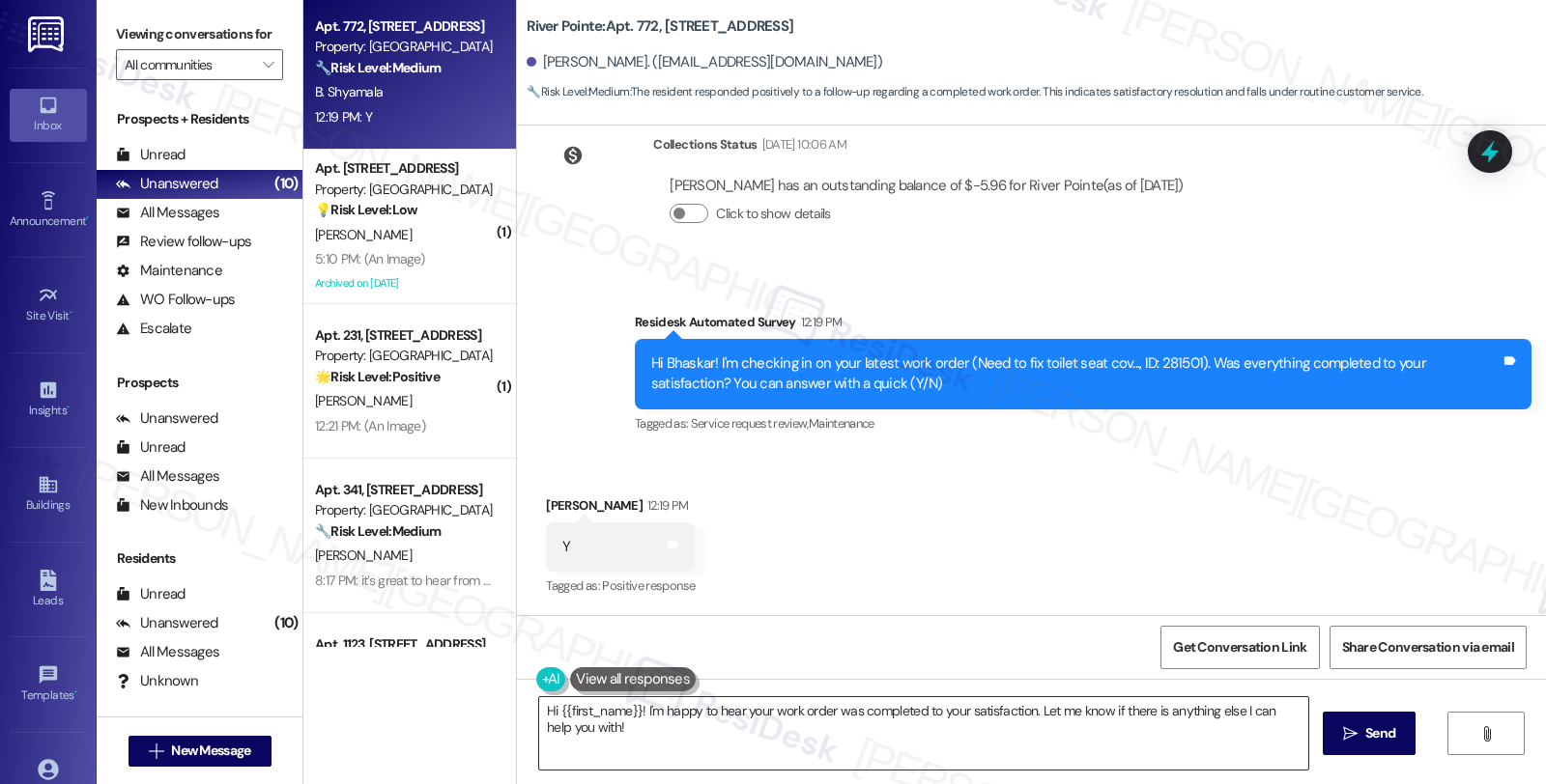
click at [774, 734] on textarea "Hi {{first_name}}! I'm happy to hear your work order was completed to your sati…" at bounding box center [923, 734] width 770 height 73
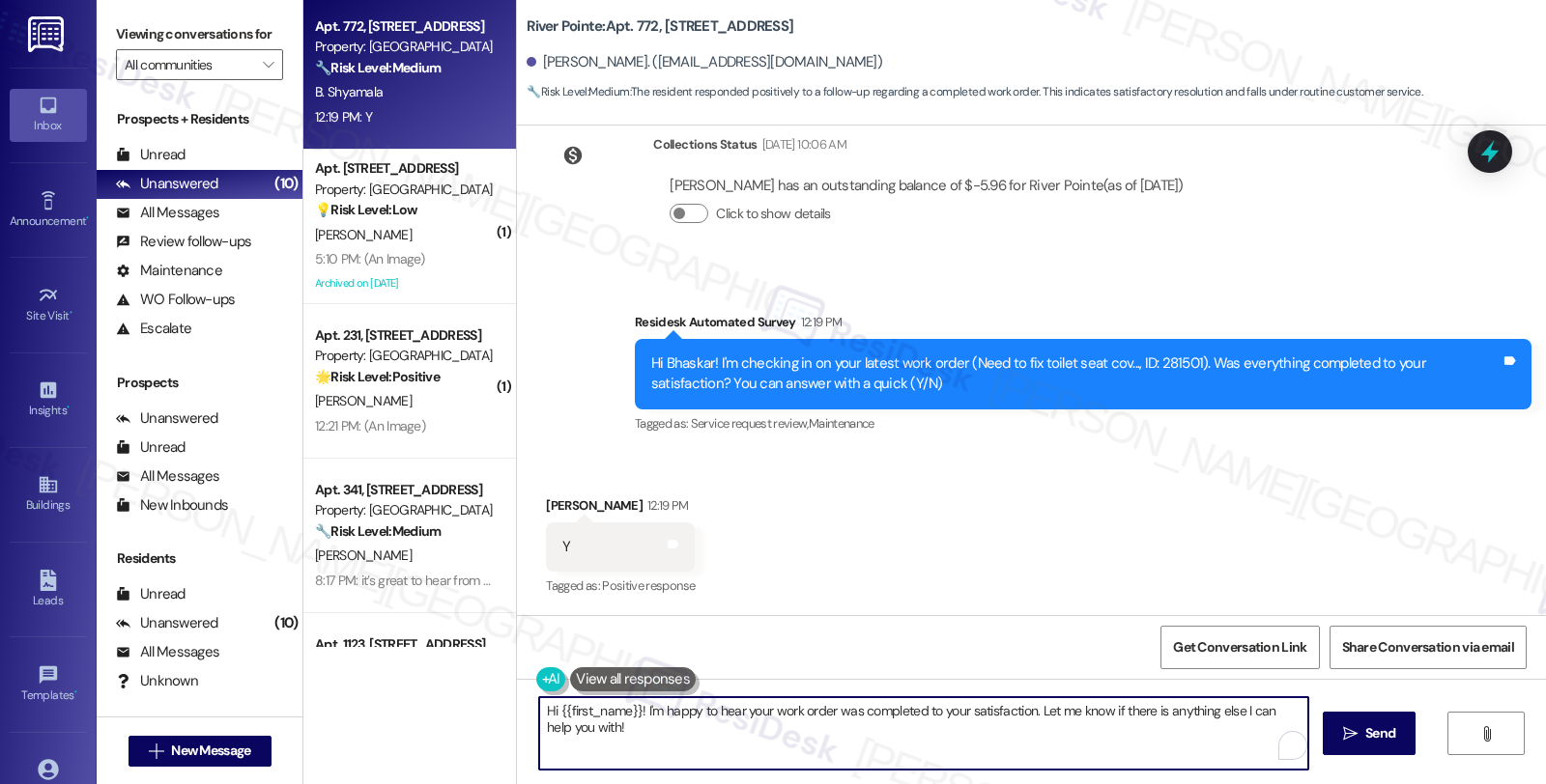
paste textarea "it’s great to hear from you, and I’m glad your latest work order has been compl…"
type textarea "it’s great to hear from you, and I’m glad your latest work order has been compl…"
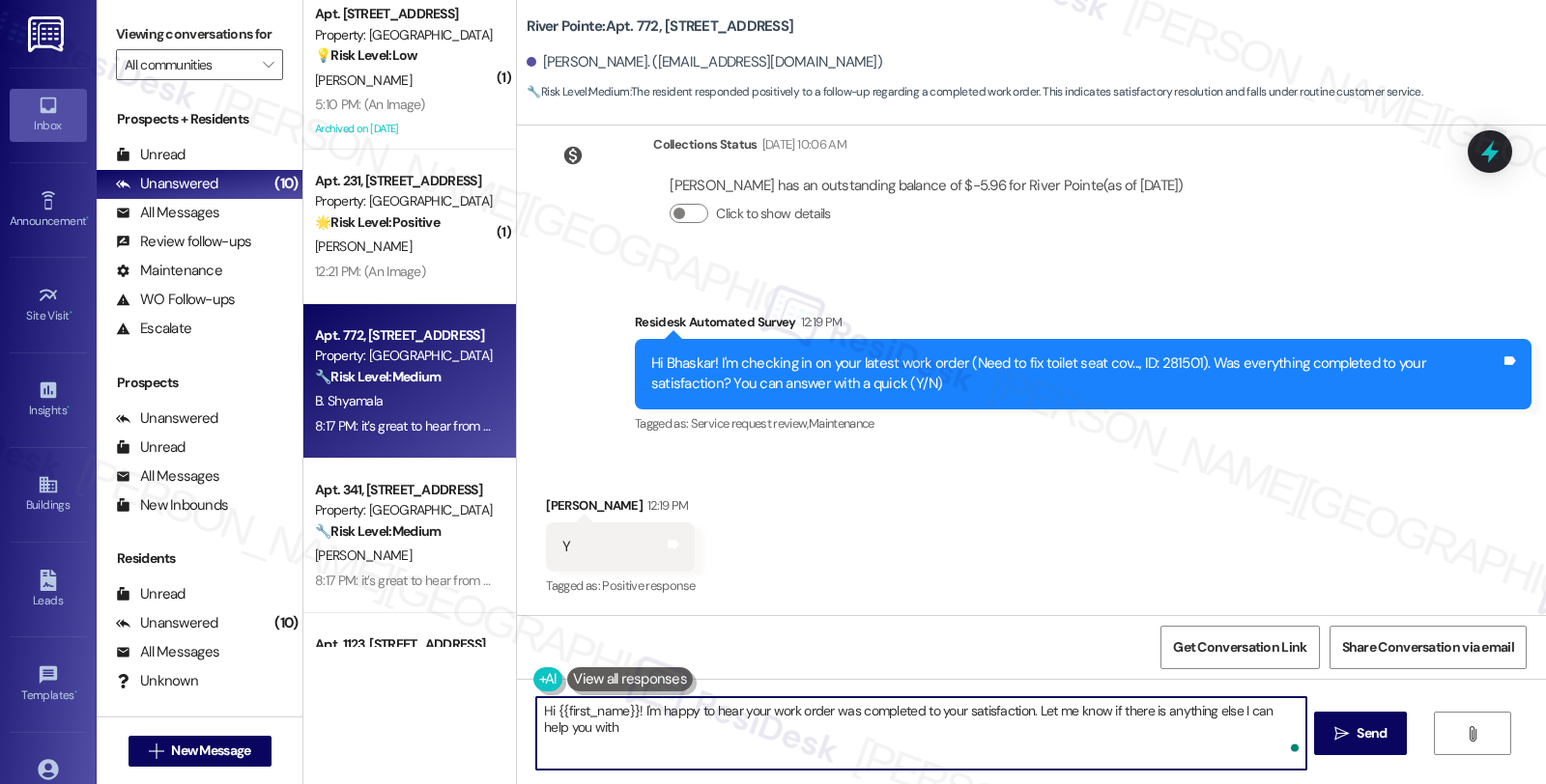
type textarea "Hi {{first_name}}! I'm happy to hear your work order was completed to your sati…"
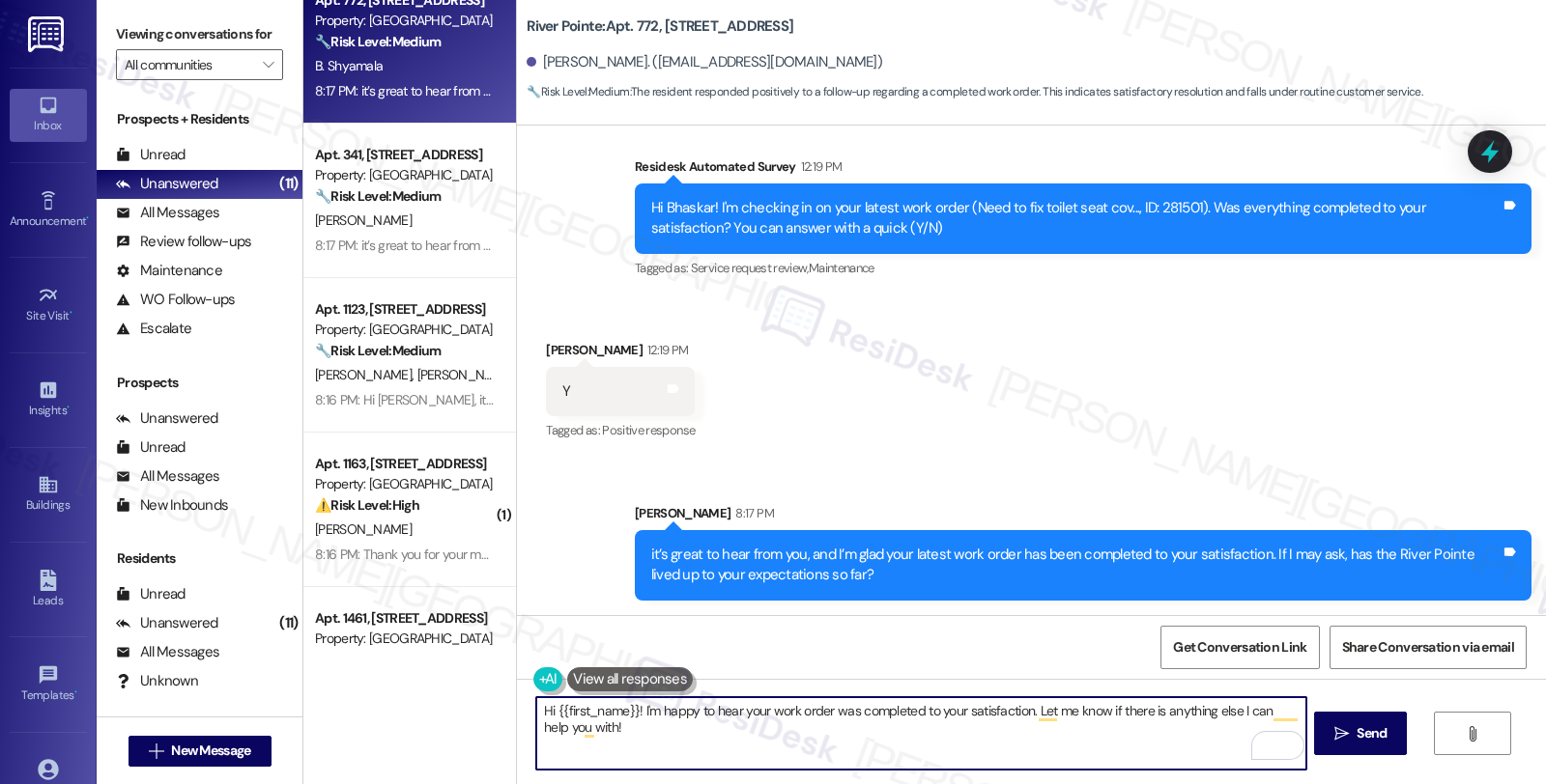
scroll to position [1054, 0]
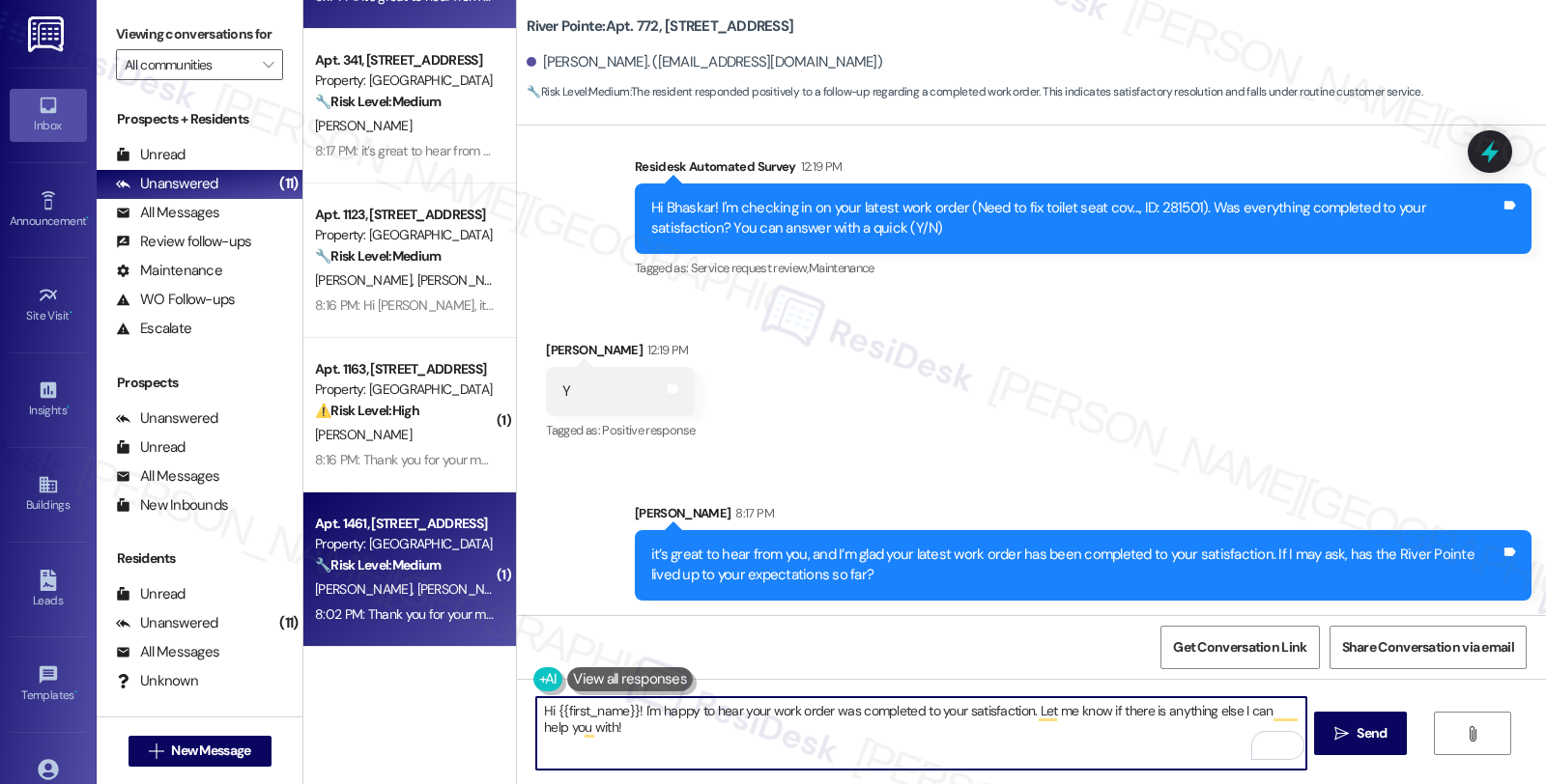
click at [439, 547] on div "Property: [GEOGRAPHIC_DATA]" at bounding box center [404, 544] width 178 height 21
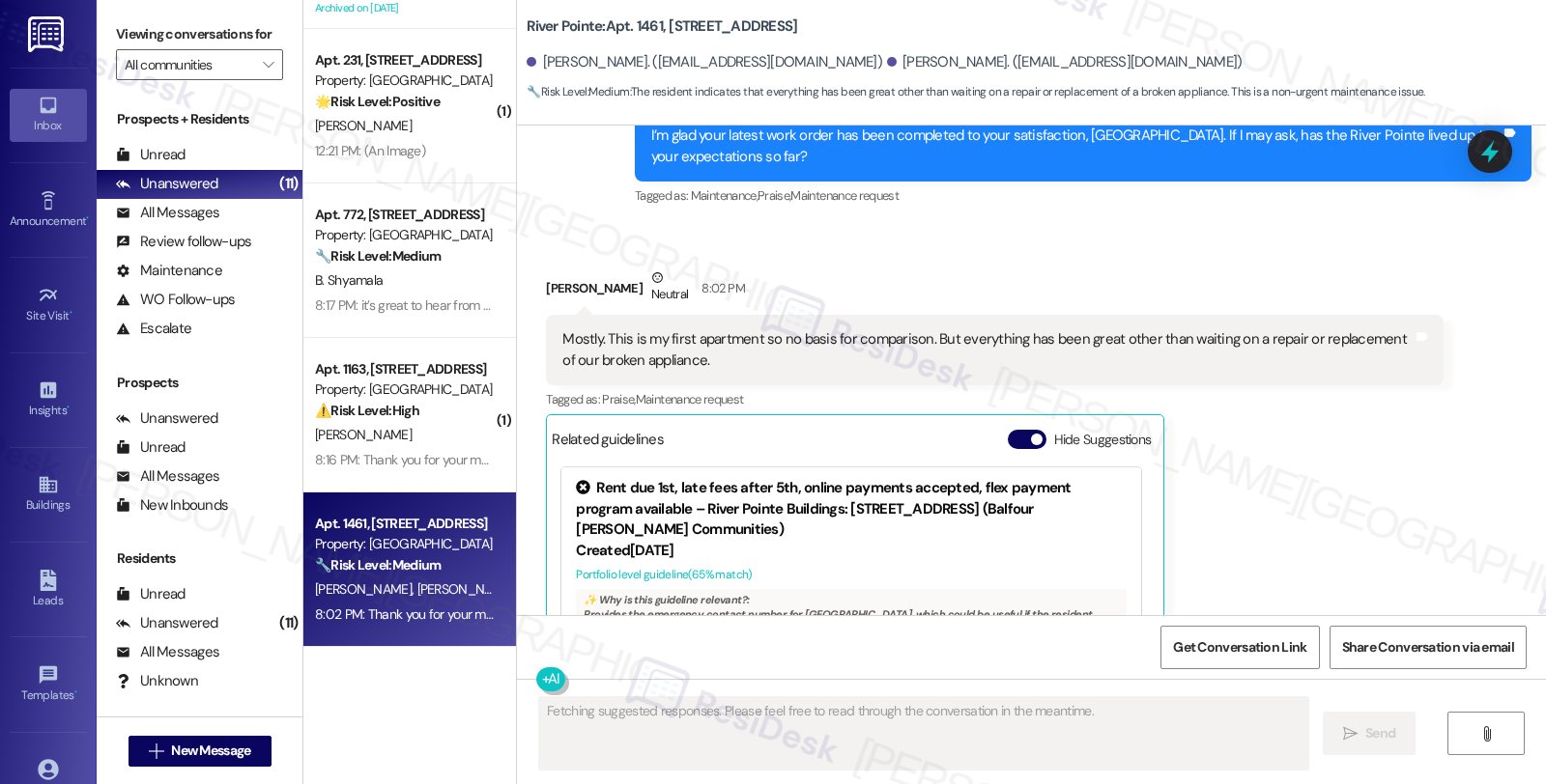
scroll to position [1476, 0]
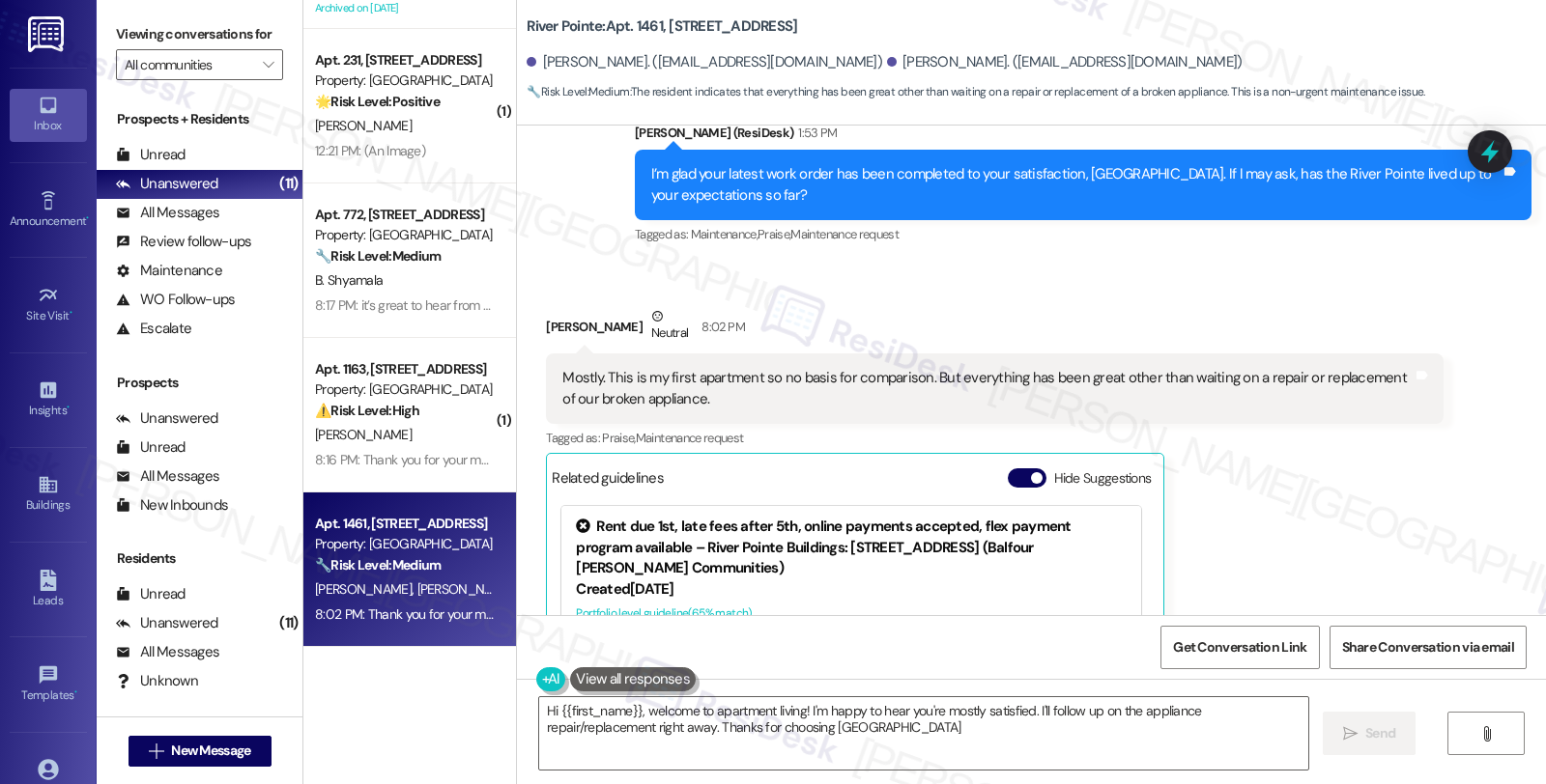
type textarea "Hi {{first_name}}, welcome to apartment living! I'm happy to hear you're mostly…"
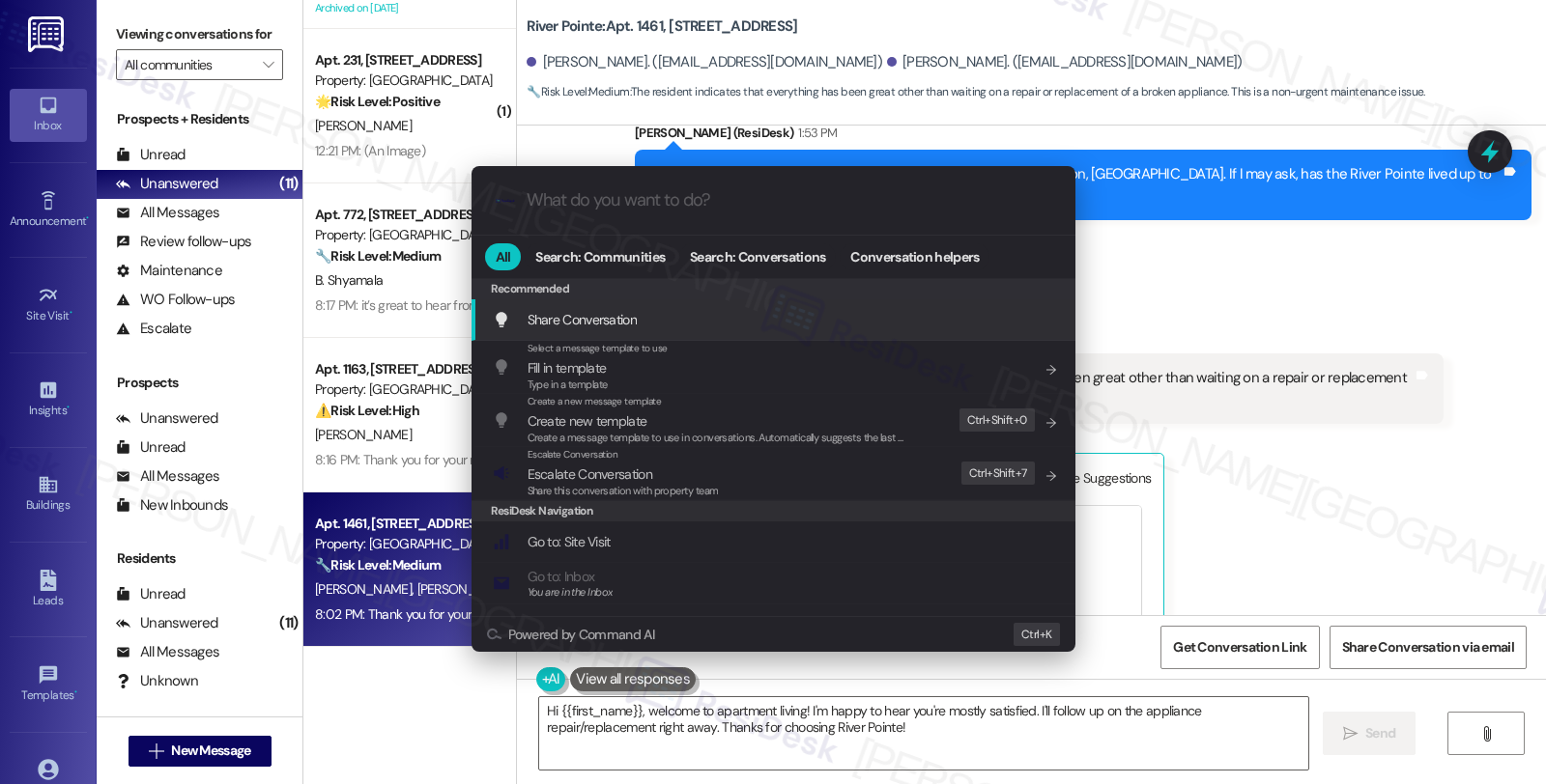
type input "m"
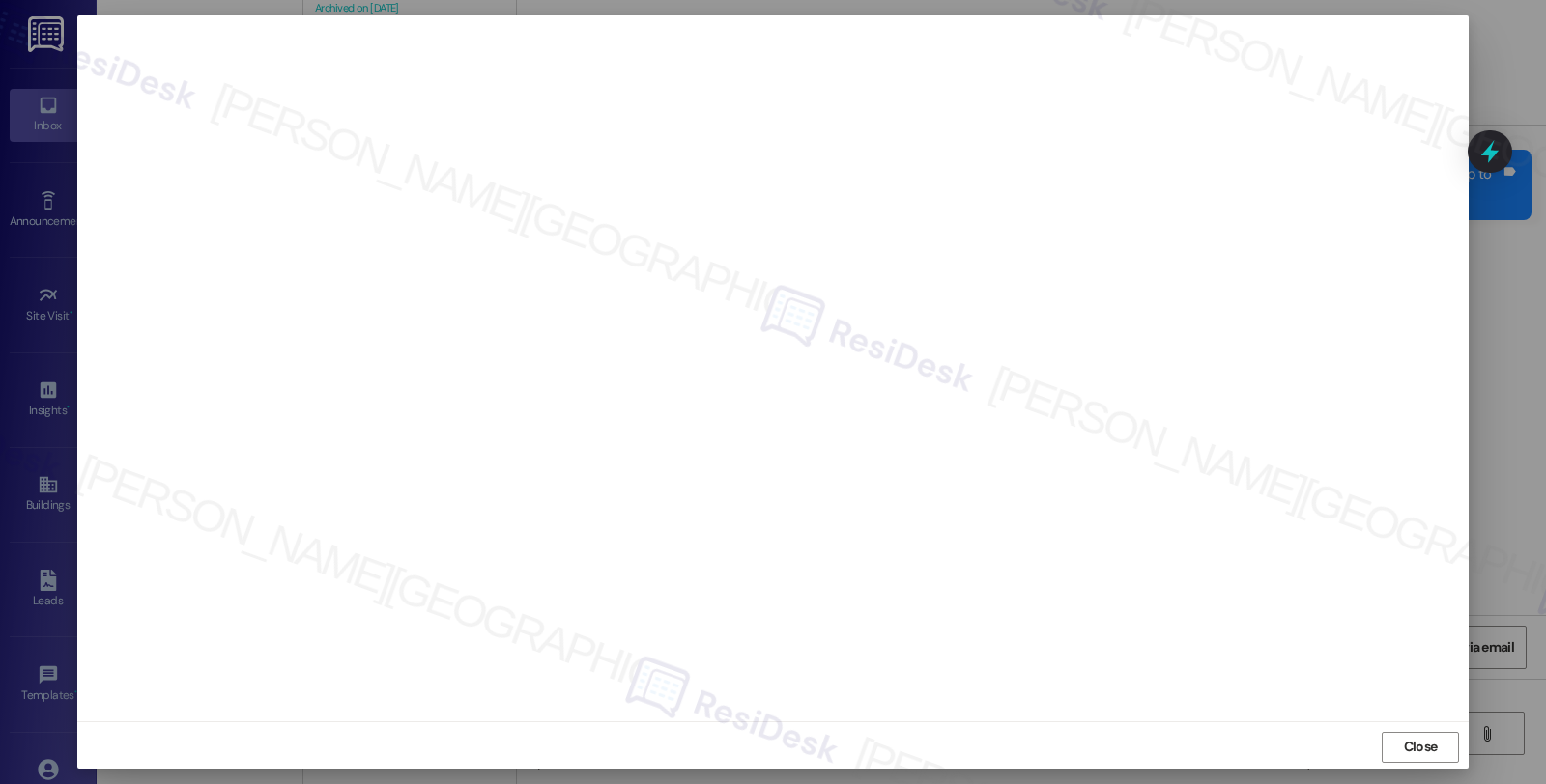
click at [1404, 742] on button "Close" at bounding box center [1421, 748] width 77 height 31
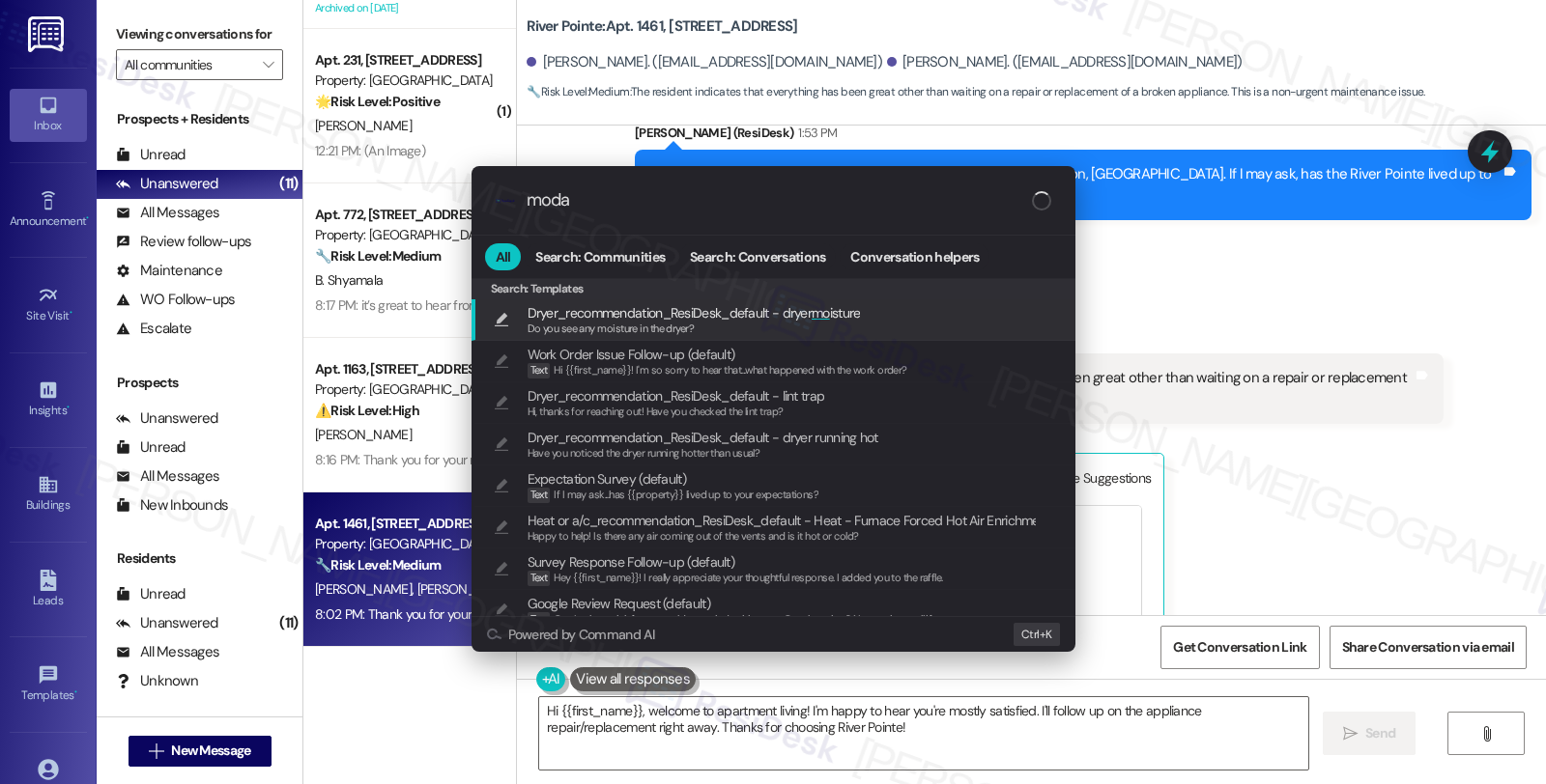
type input "modal"
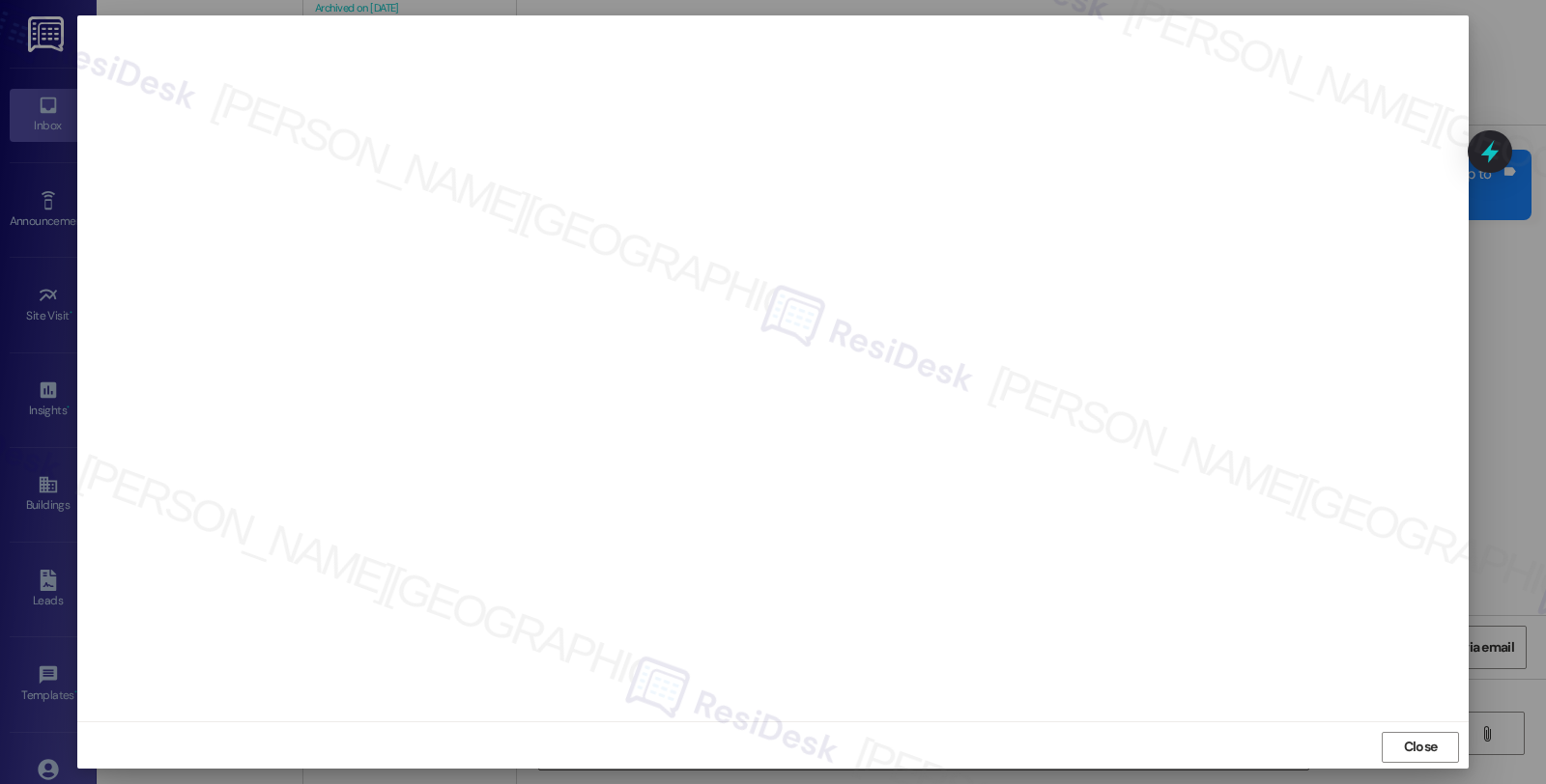
scroll to position [3, 0]
click at [1405, 744] on span "Close" at bounding box center [1421, 744] width 34 height 21
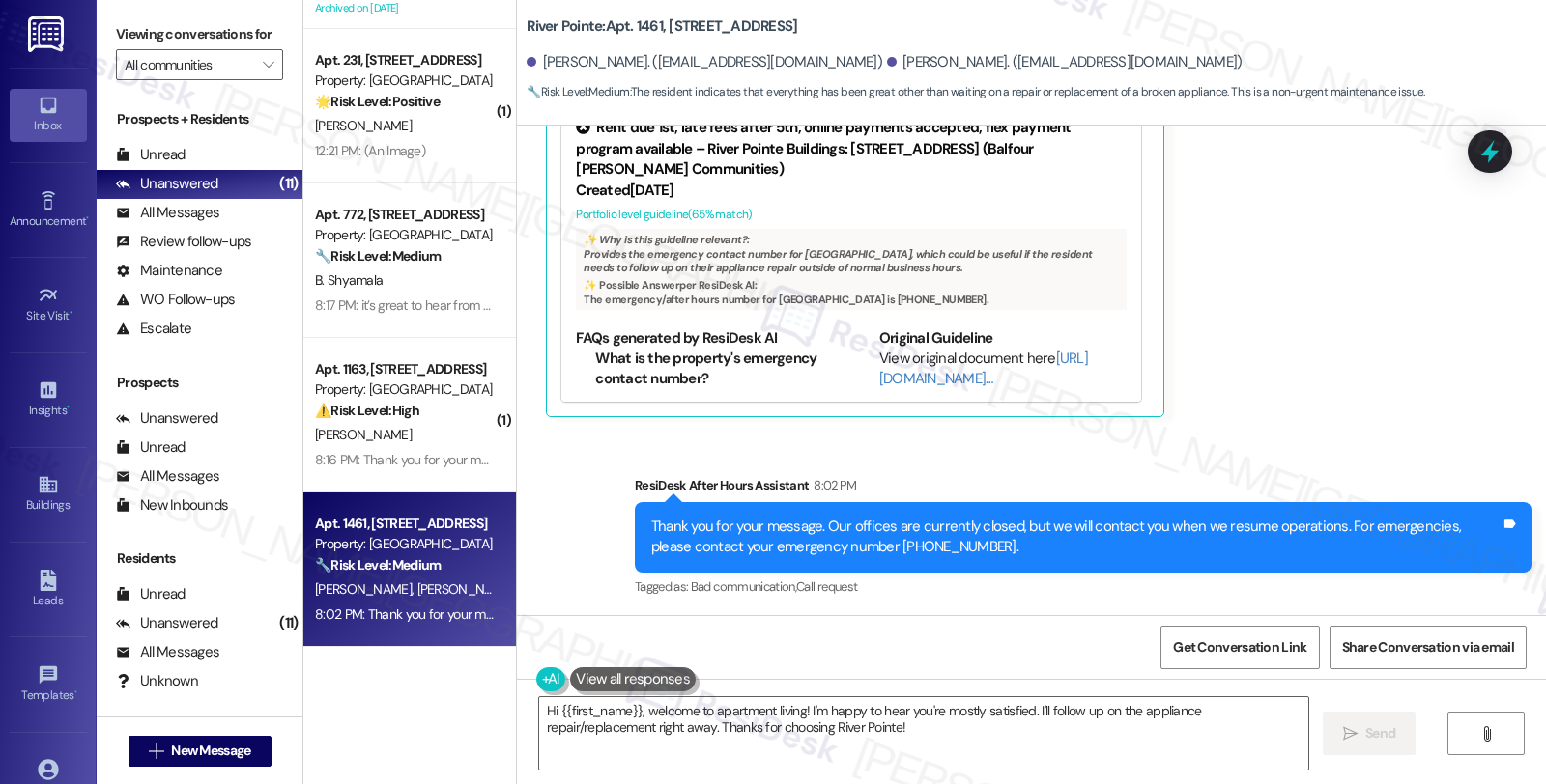
scroll to position [1552, 0]
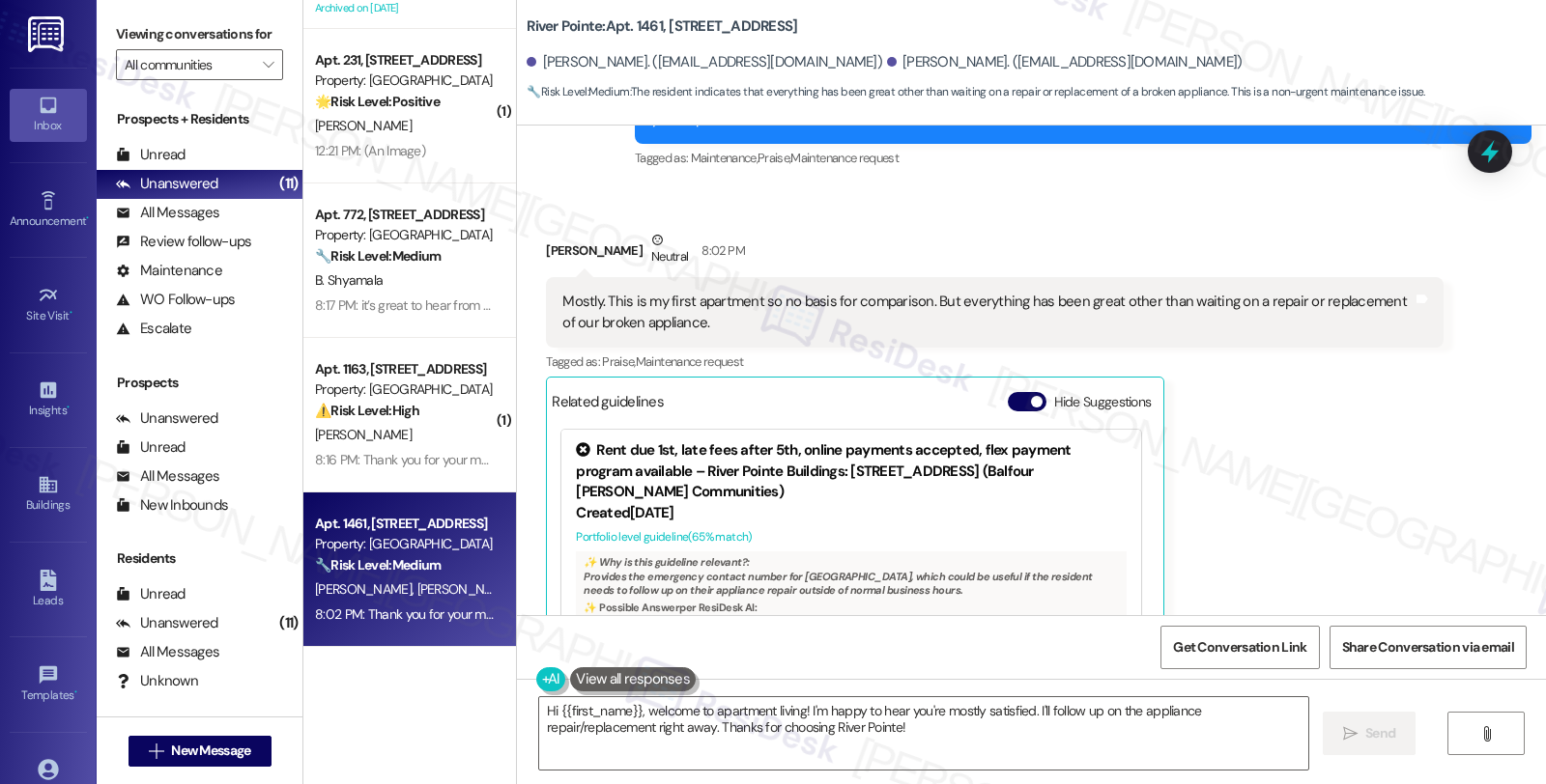
click at [551, 252] on div "Daniel Hodge Neutral 8:02 PM" at bounding box center [994, 254] width 897 height 47
copy div "Daniel"
click at [547, 710] on textarea "Hi {{first_name}}, welcome to apartment living! I'm happy to hear you're mostly…" at bounding box center [923, 734] width 770 height 73
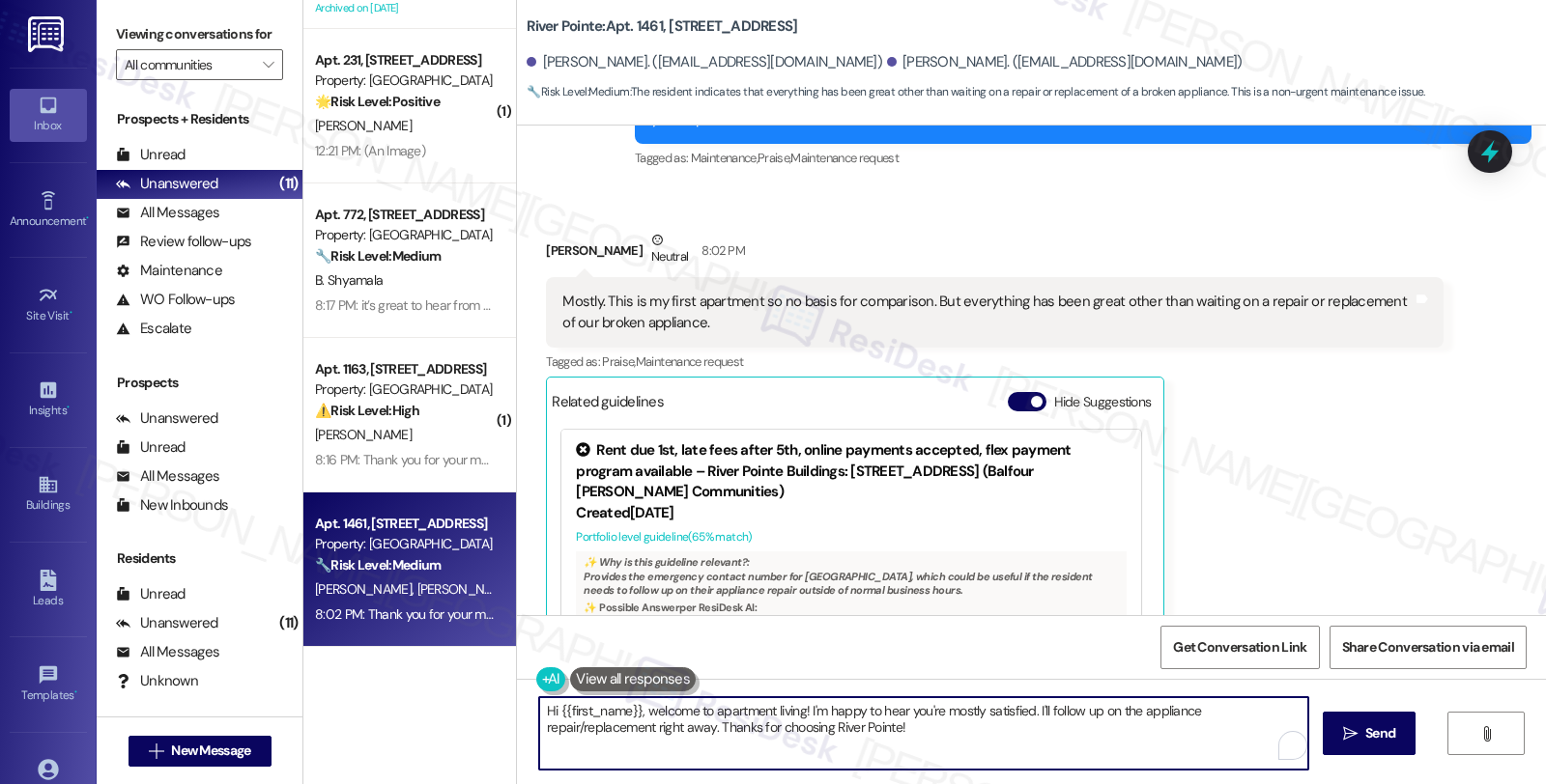
paste textarea "Daniel"
drag, startPoint x: 959, startPoint y: 710, endPoint x: 989, endPoint y: 758, distance: 56.6
click at [989, 758] on textarea "Hi Daniel, thanks for your feedback. I'm happy to hear you're mostly satisfied.…" at bounding box center [921, 734] width 770 height 73
click at [1008, 716] on textarea "Hi Daniel, thanks for your feedback. I'm happy to hear you're mostly satisfied." at bounding box center [921, 734] width 770 height 73
paste textarea "Your input is valuable to us as it helps us identify areas for improvement in s…"
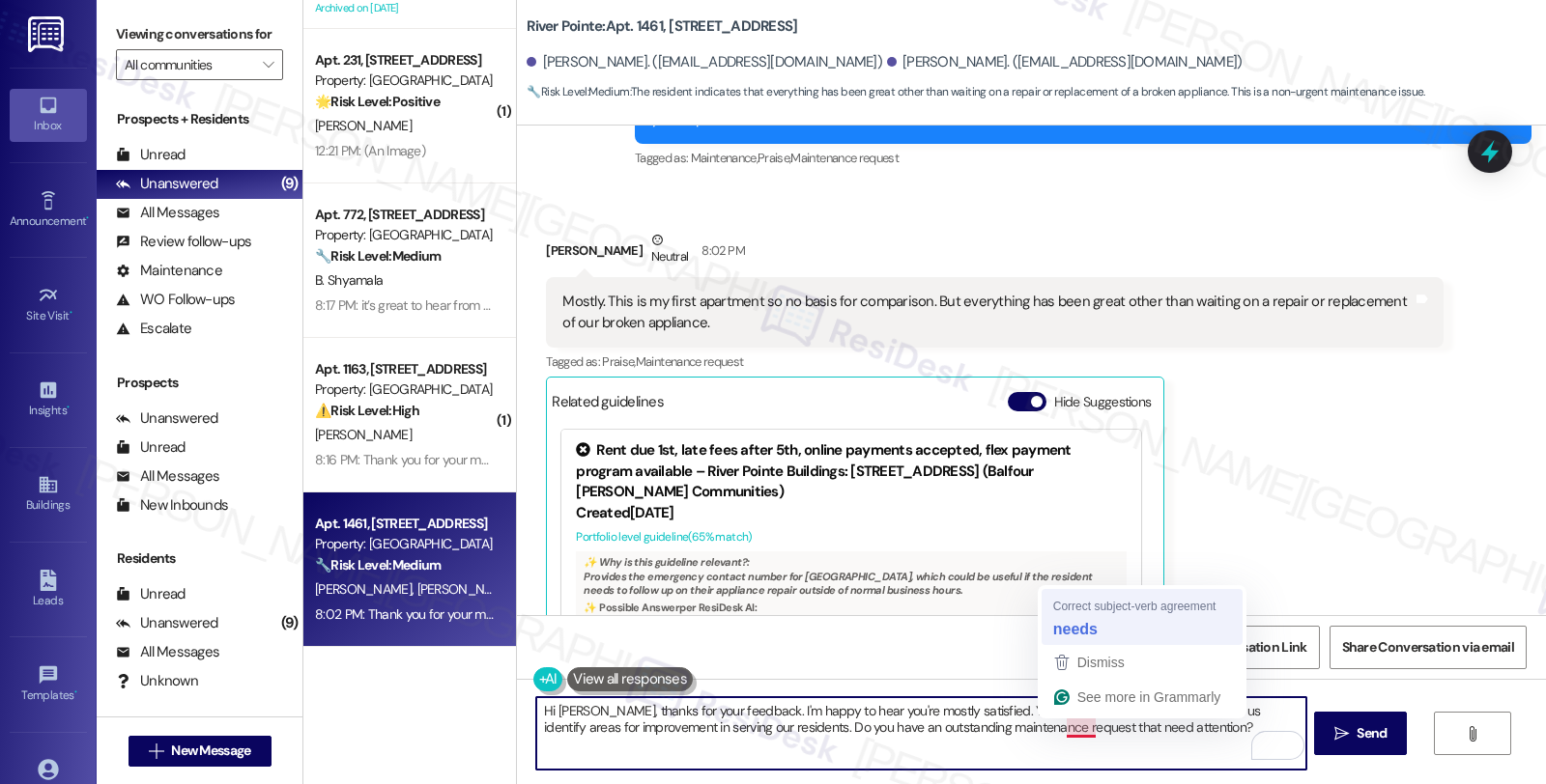
type textarea "Hi [PERSON_NAME], thanks for your feedback. I'm happy to hear you're mostly sat…"
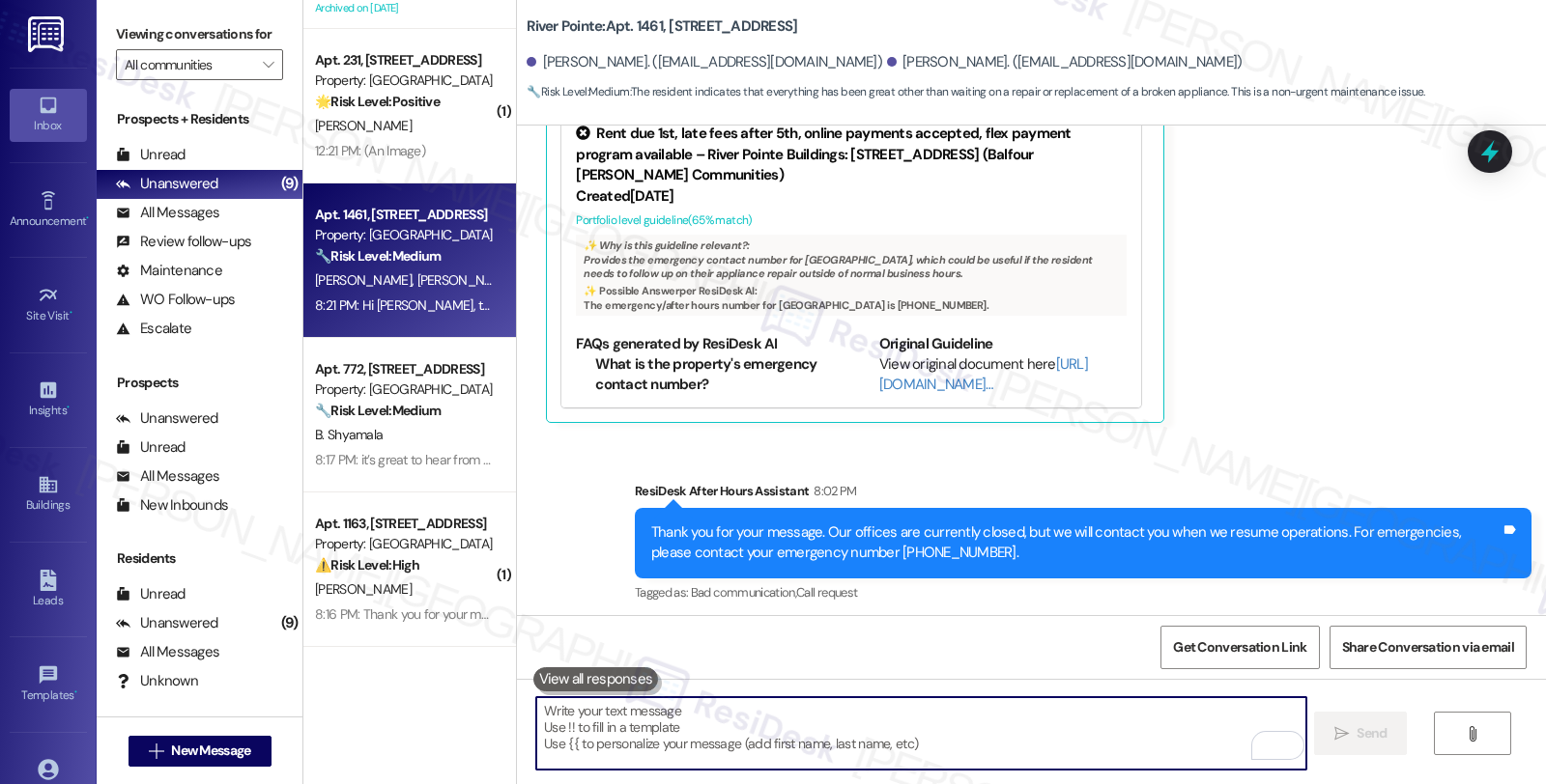
scroll to position [2031, 0]
